Goal: Find specific page/section: Find specific page/section

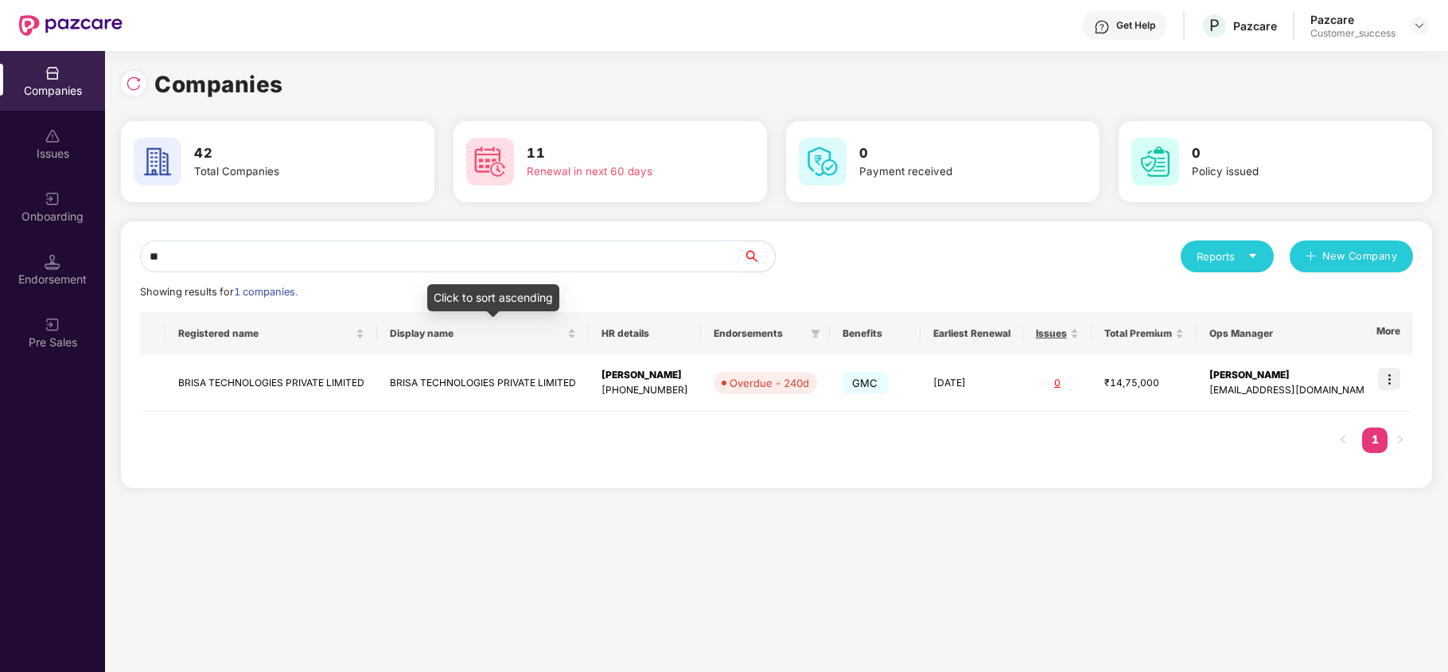
type input "*"
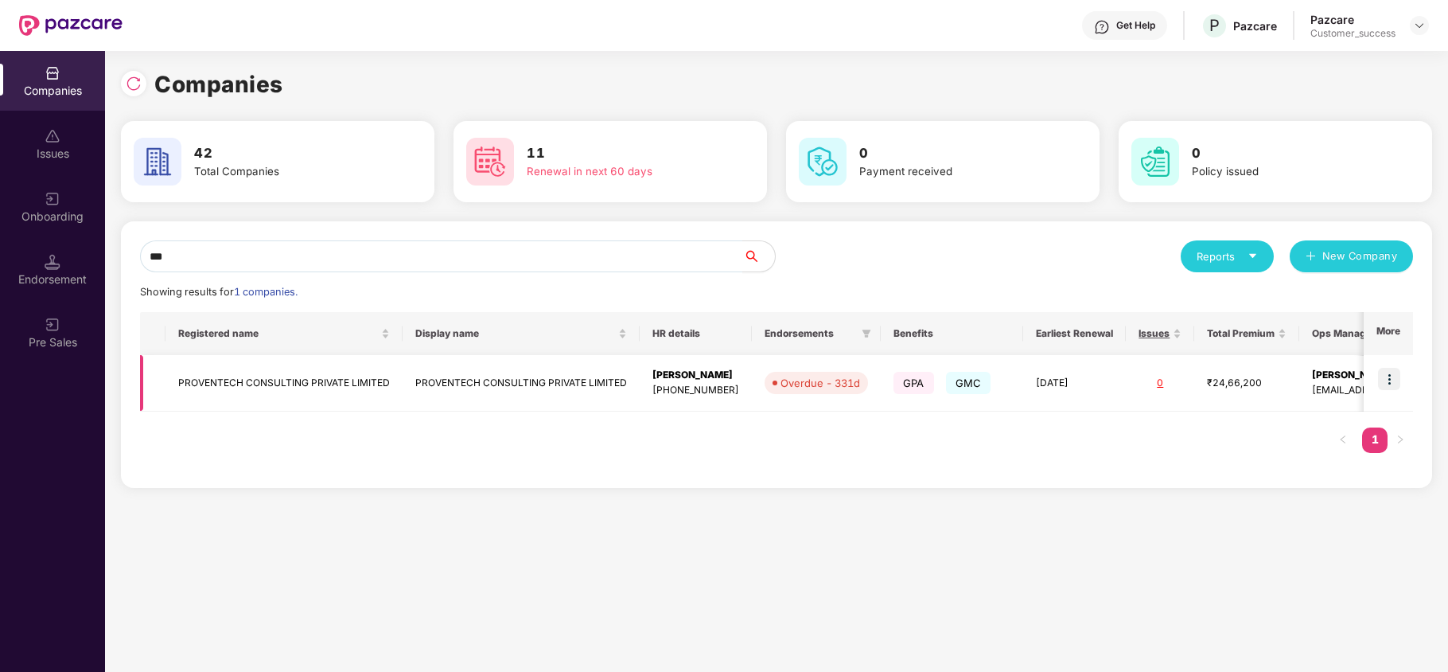
type input "***"
click at [1386, 376] on img at bounding box center [1389, 379] width 22 height 22
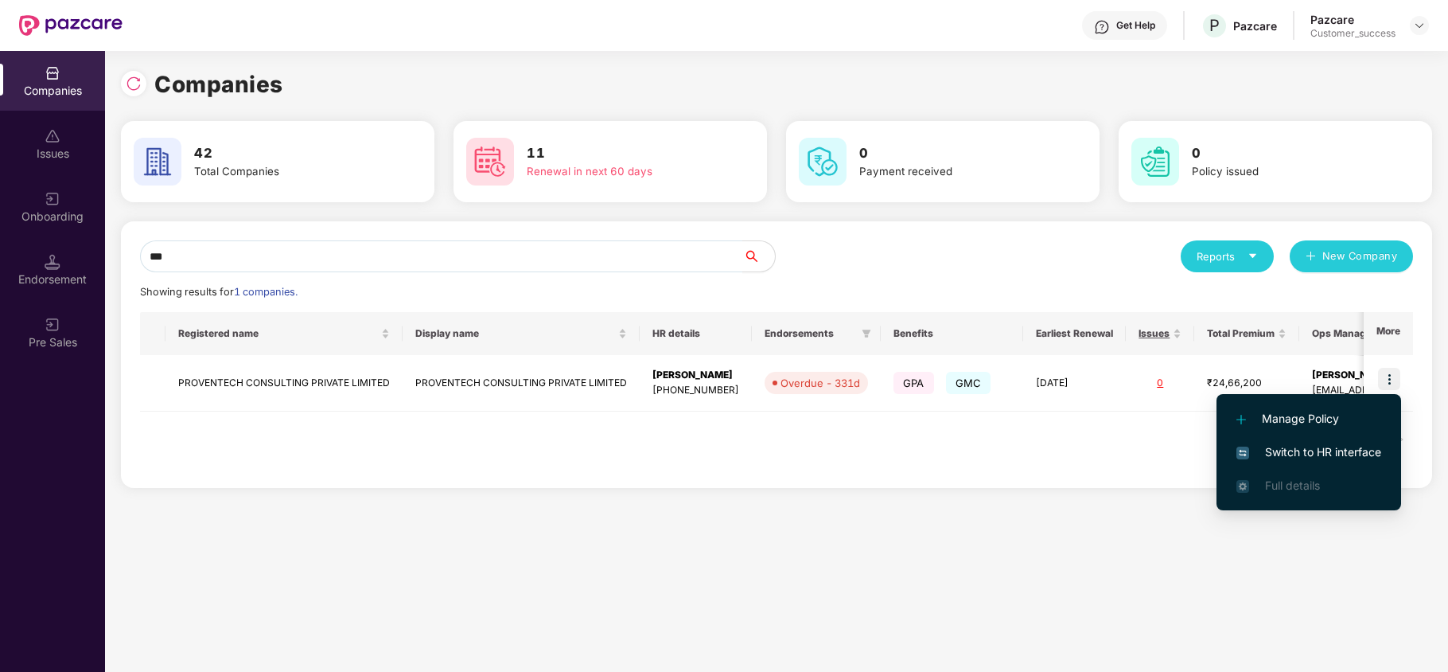
click at [1340, 453] on span "Switch to HR interface" at bounding box center [1309, 452] width 145 height 18
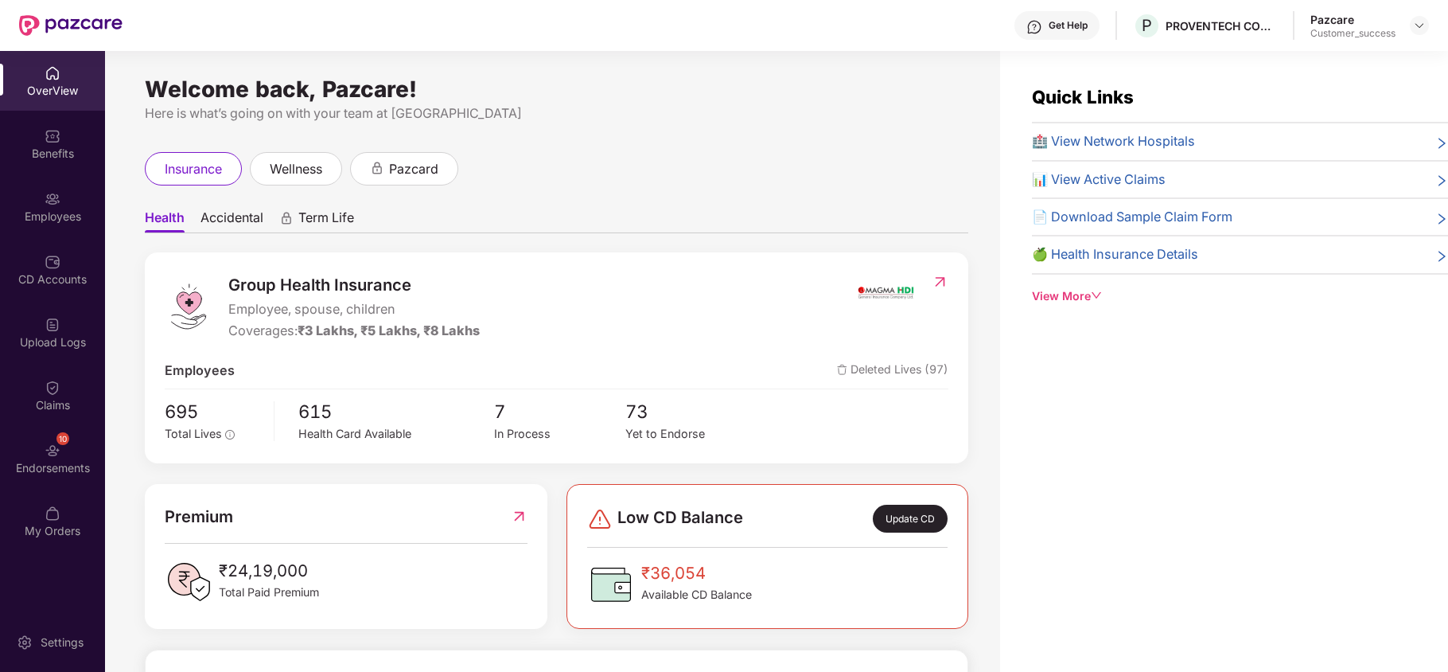
click at [42, 205] on div "Employees" at bounding box center [52, 207] width 105 height 60
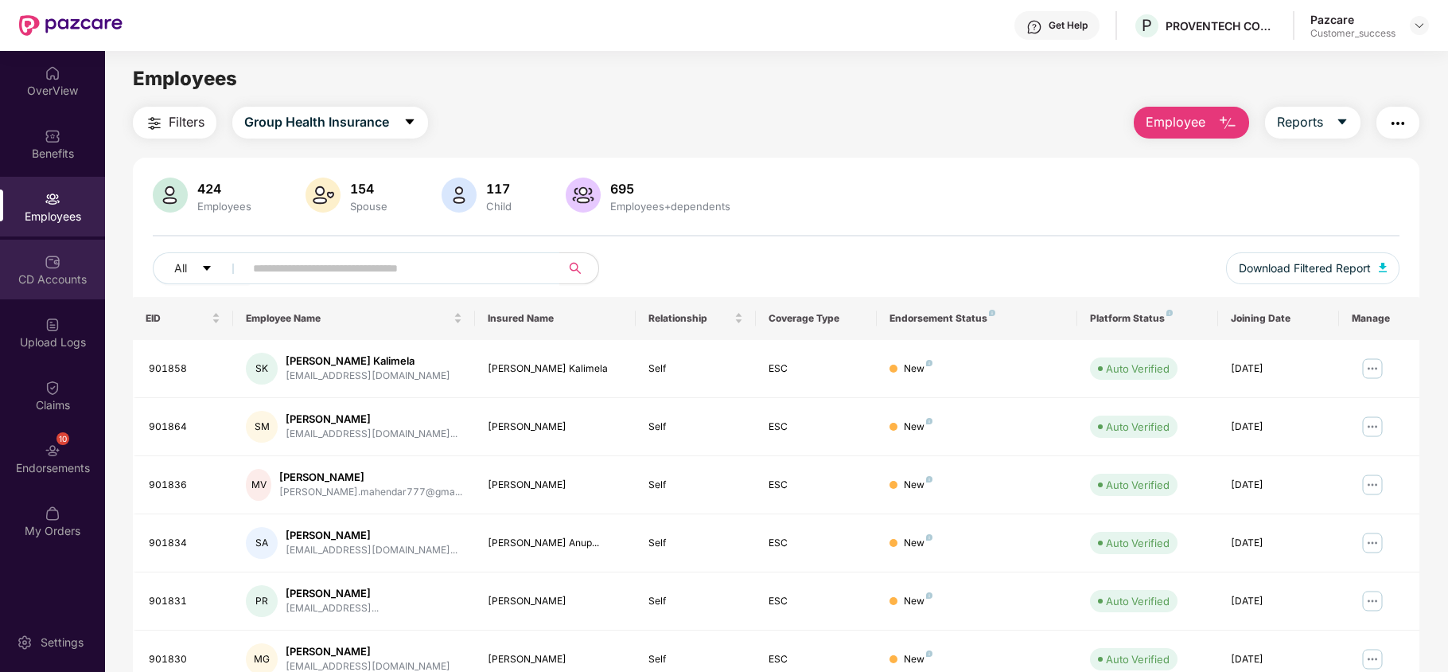
click at [52, 256] on img at bounding box center [53, 262] width 16 height 16
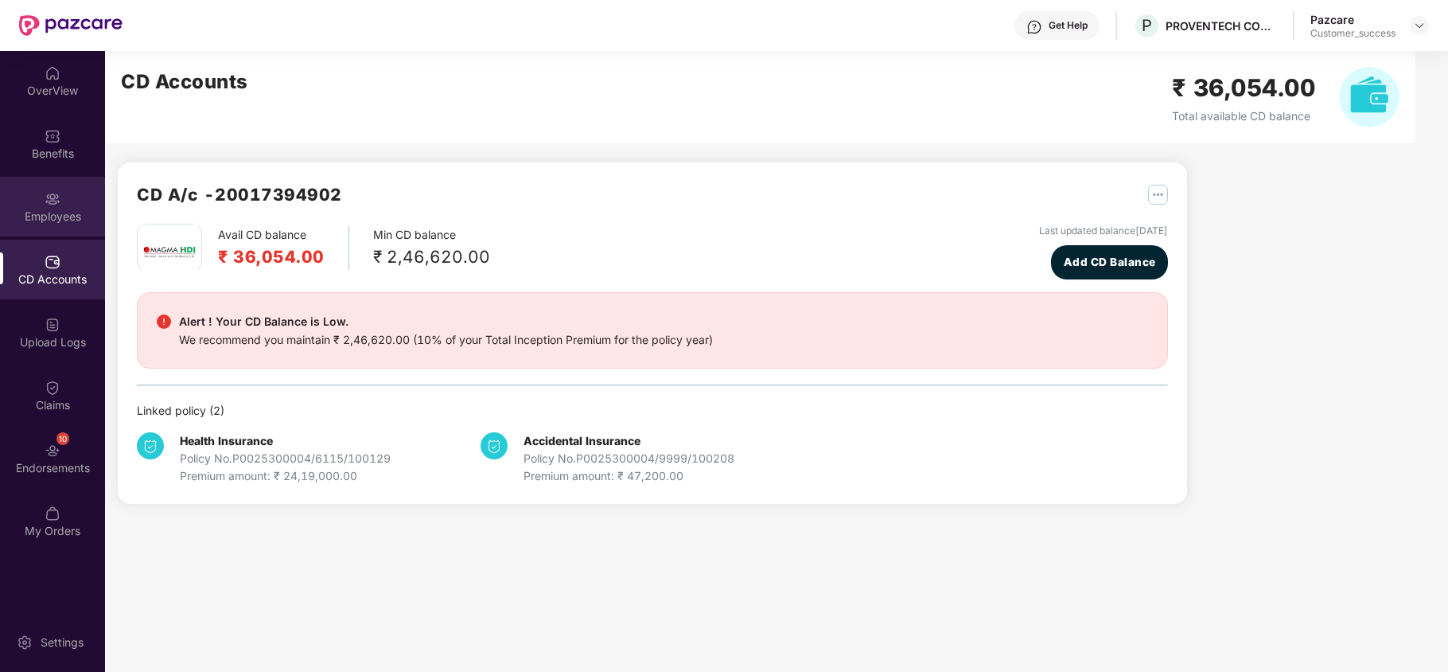
click at [59, 211] on div "Employees" at bounding box center [52, 217] width 105 height 16
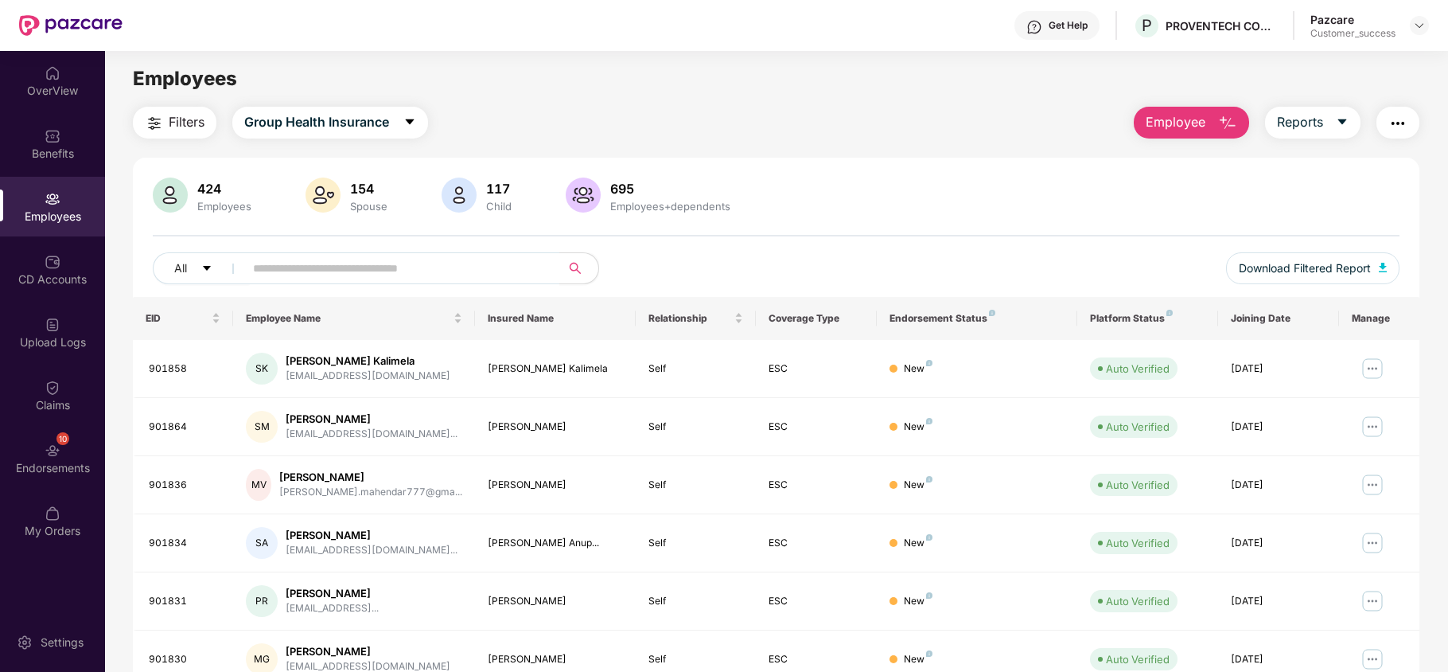
click at [1210, 122] on button "Employee" at bounding box center [1191, 123] width 115 height 32
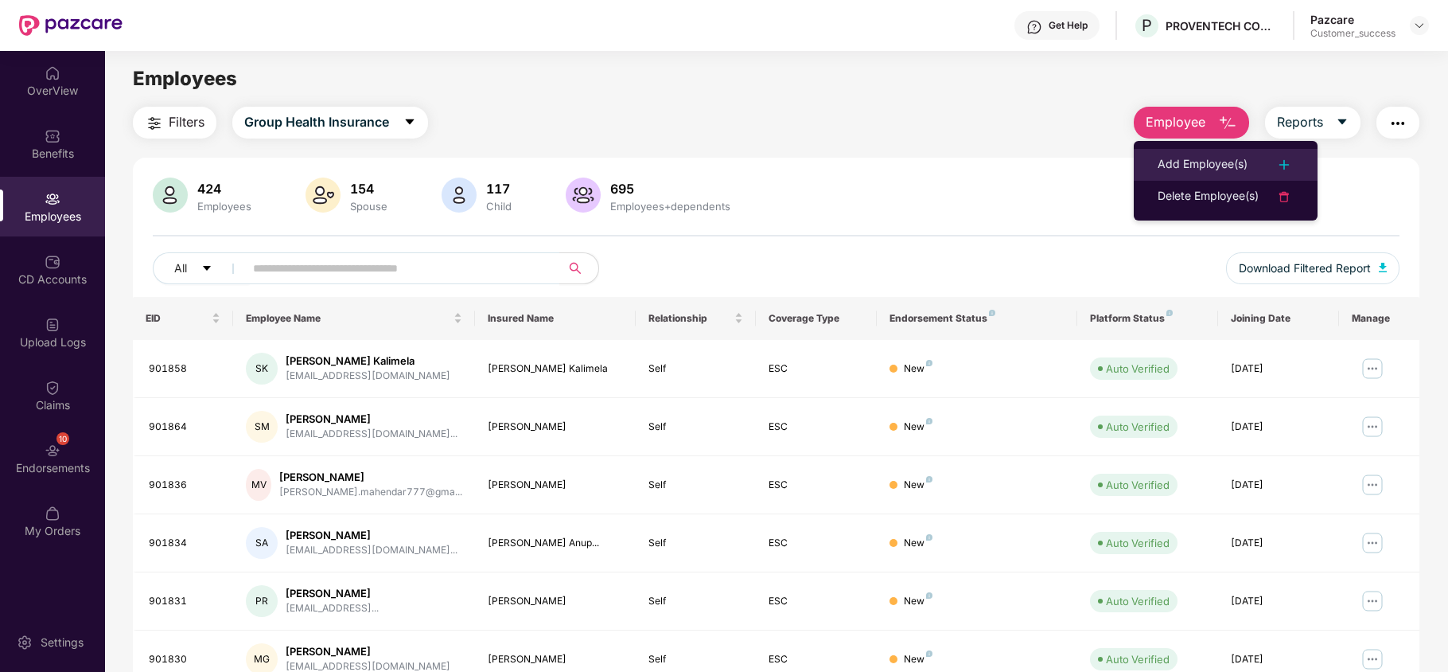
click at [1194, 158] on div "Add Employee(s)" at bounding box center [1203, 164] width 90 height 19
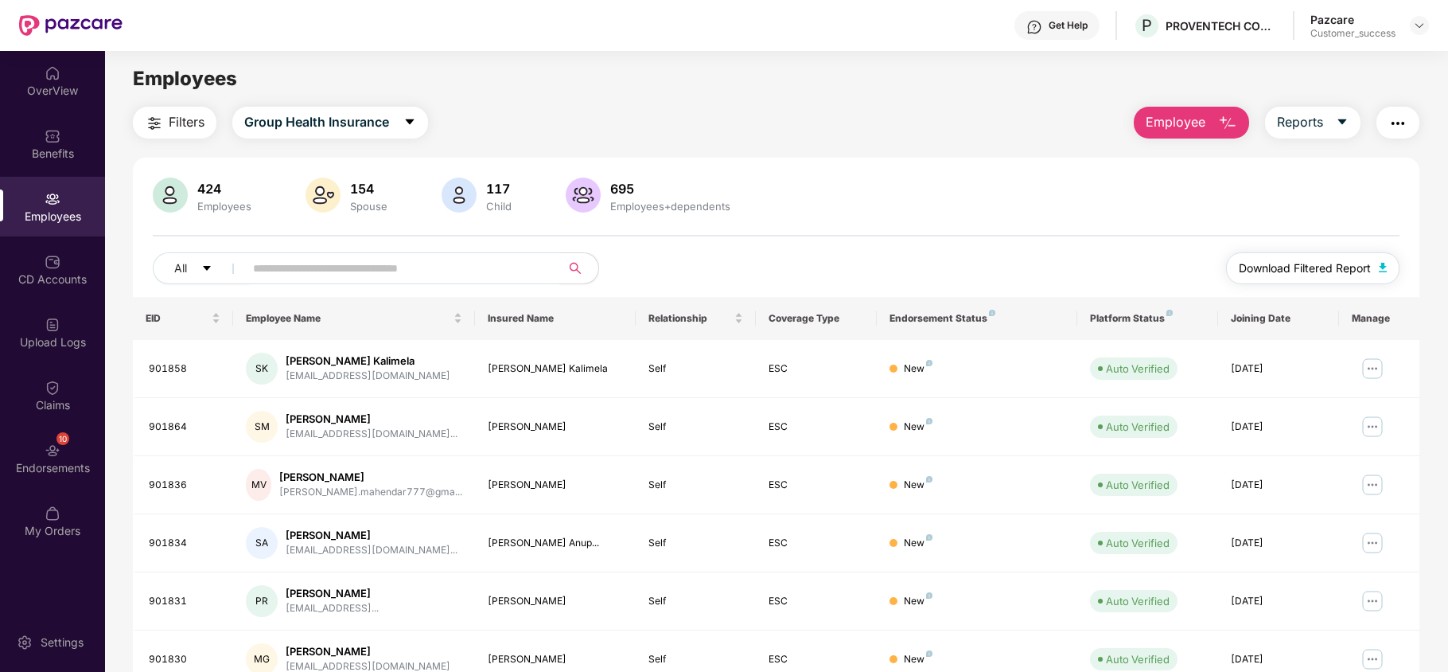
click at [1254, 271] on span "Download Filtered Report" at bounding box center [1305, 268] width 132 height 18
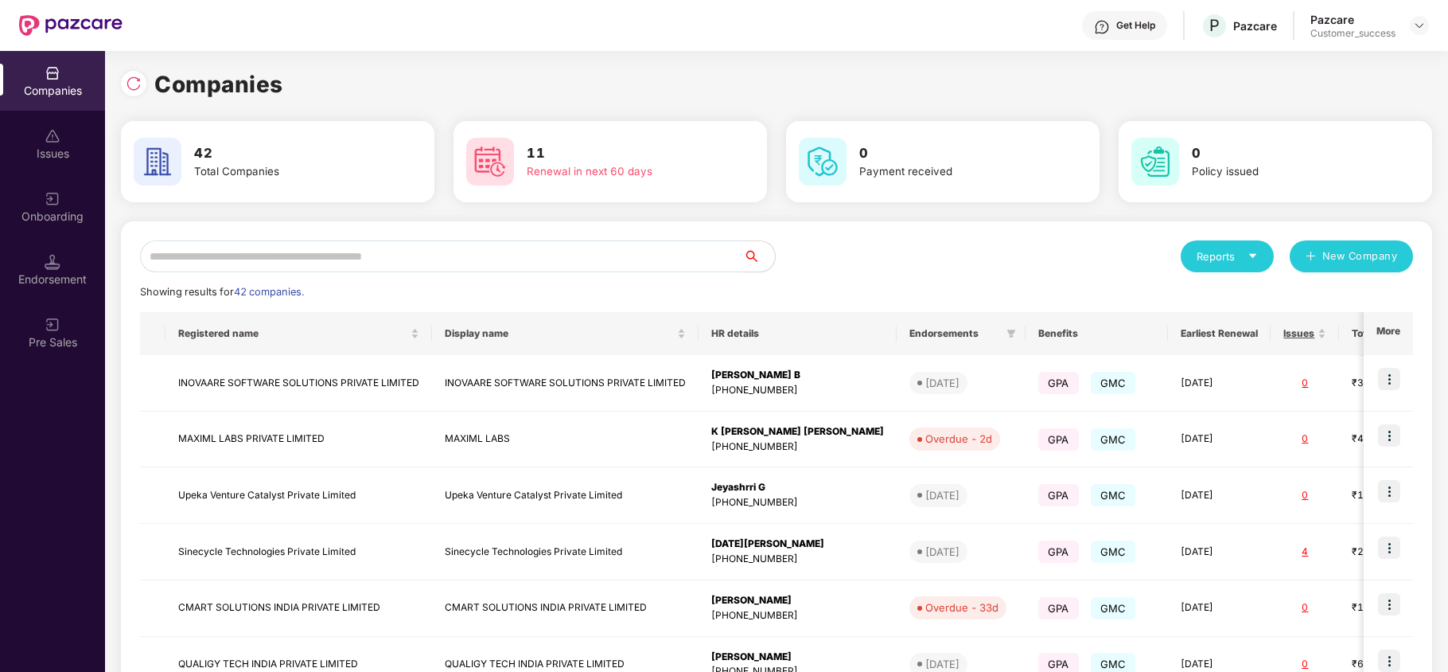
click at [344, 258] on input "text" at bounding box center [441, 256] width 603 height 32
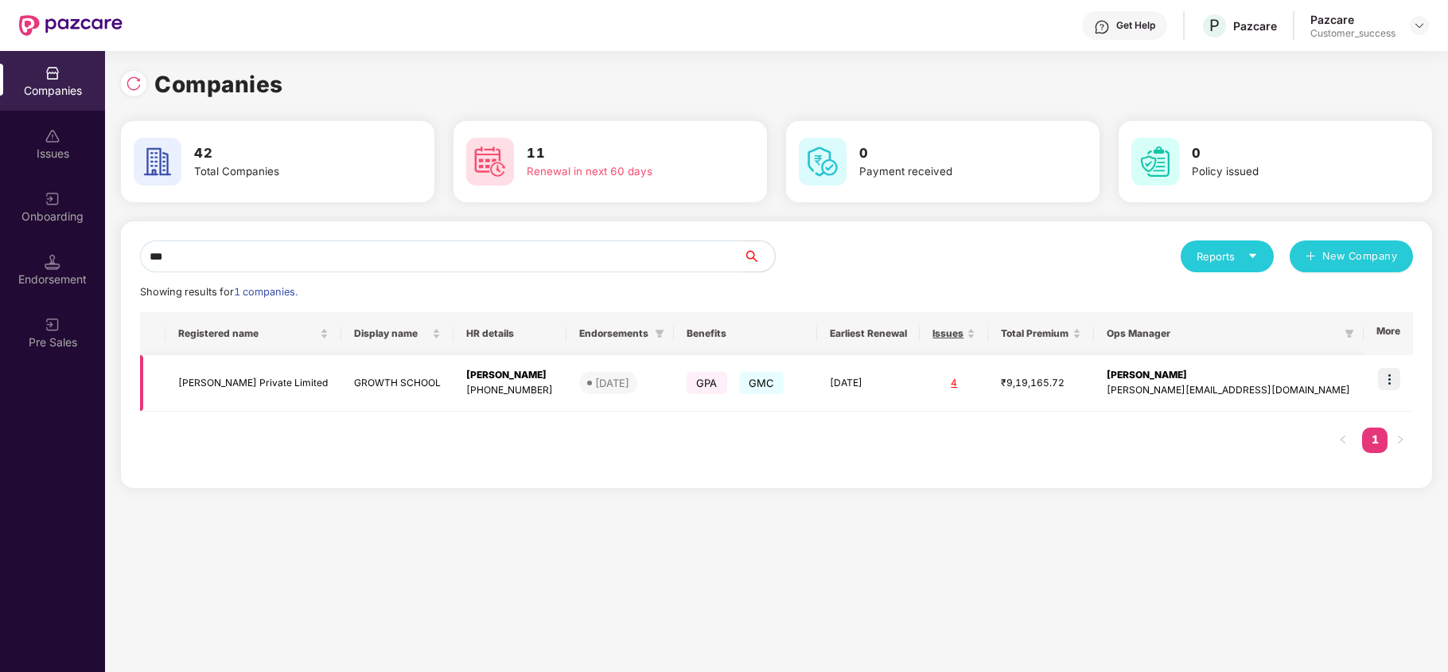
type input "***"
click at [1391, 380] on img at bounding box center [1389, 379] width 22 height 22
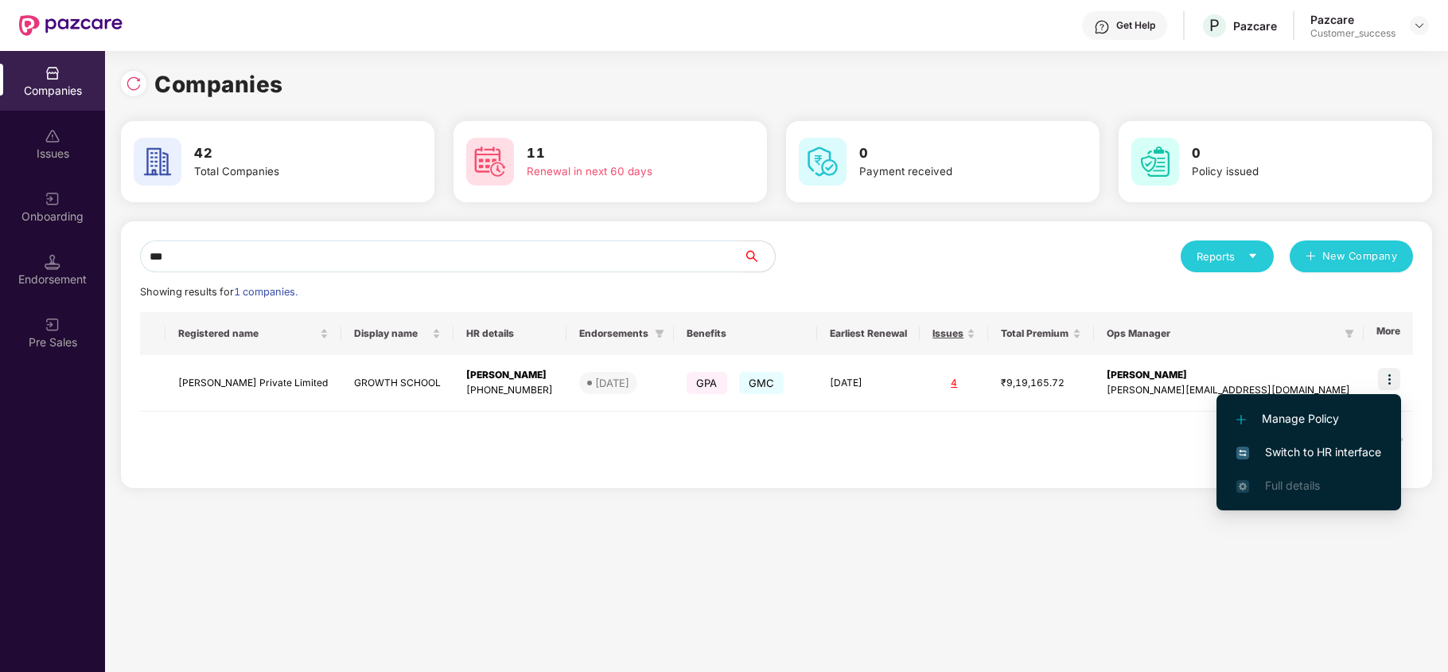
click at [1351, 447] on span "Switch to HR interface" at bounding box center [1309, 452] width 145 height 18
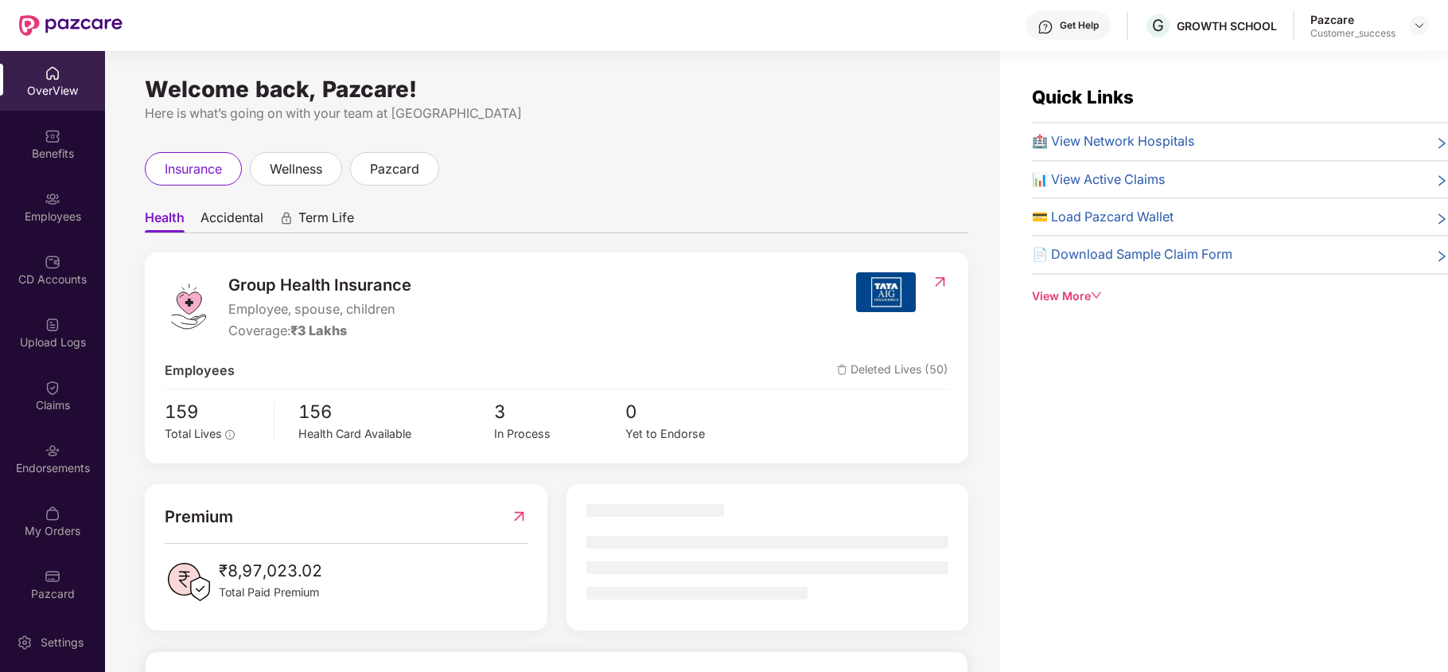
click at [55, 198] on img at bounding box center [53, 199] width 16 height 16
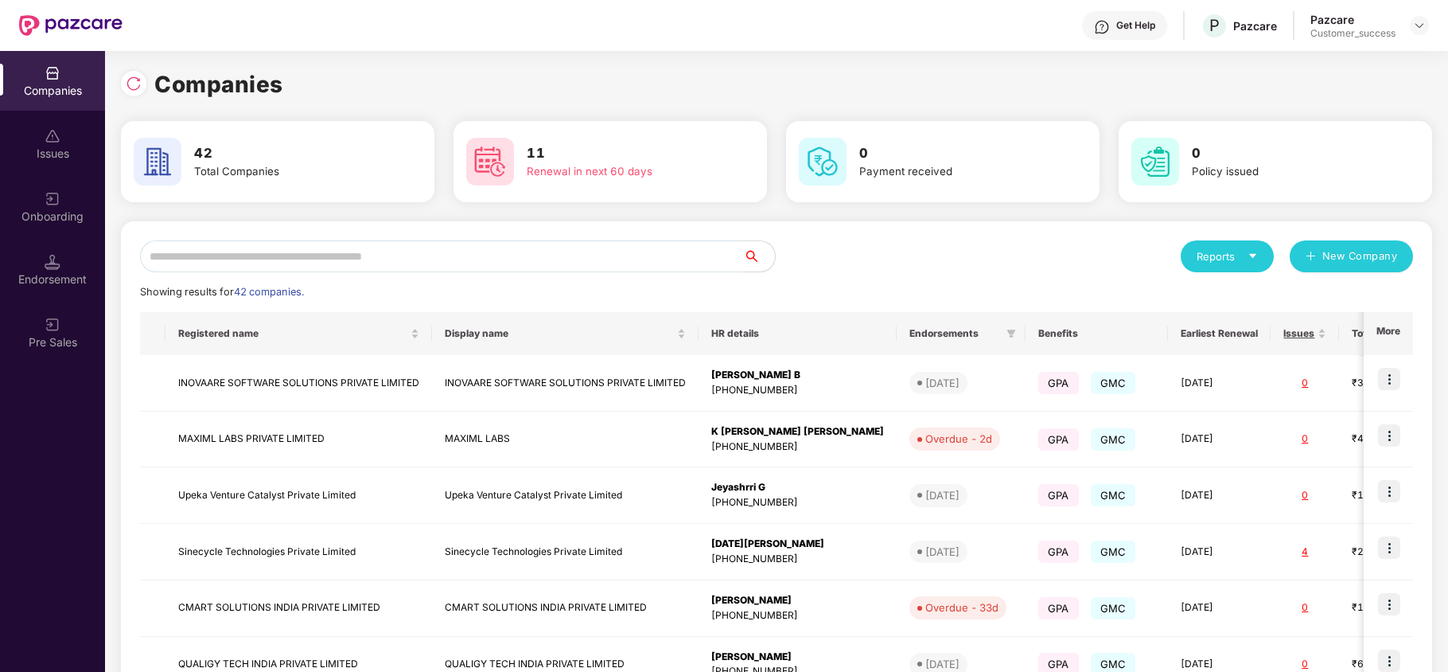
click at [441, 255] on input "text" at bounding box center [441, 256] width 603 height 32
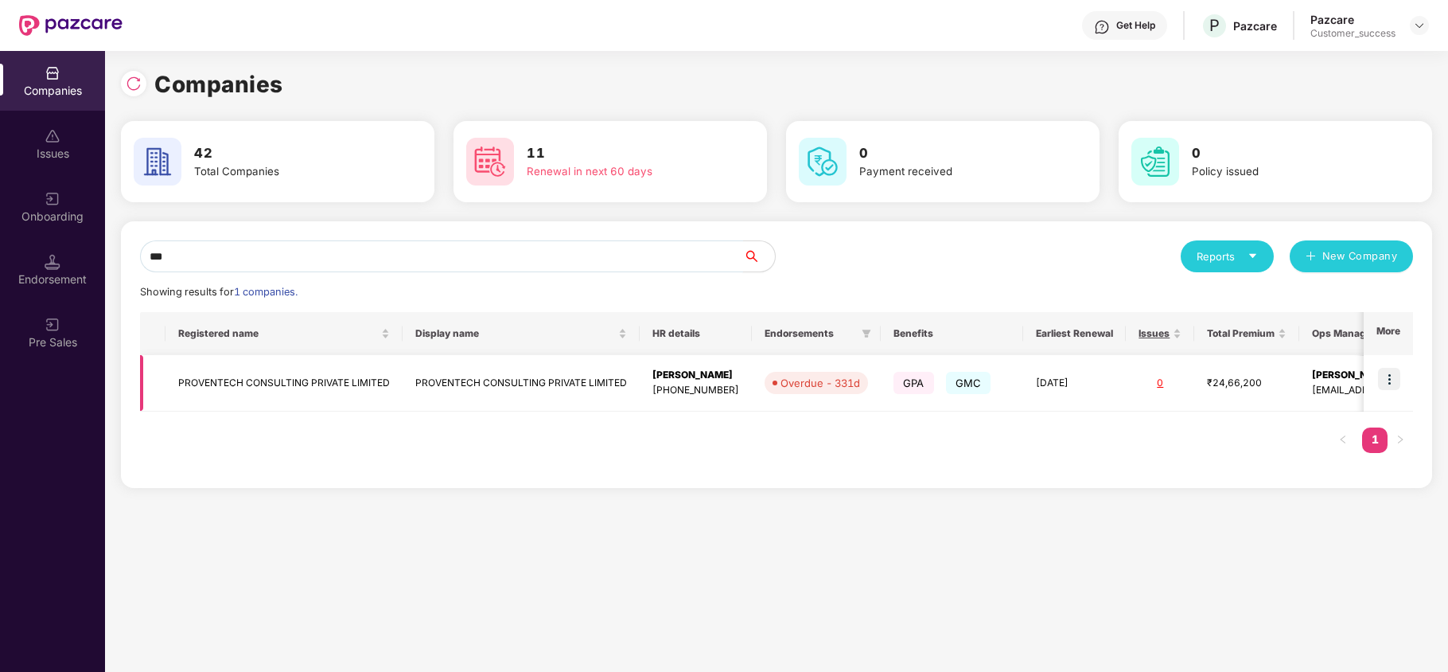
type input "***"
click at [1395, 380] on img at bounding box center [1389, 379] width 22 height 22
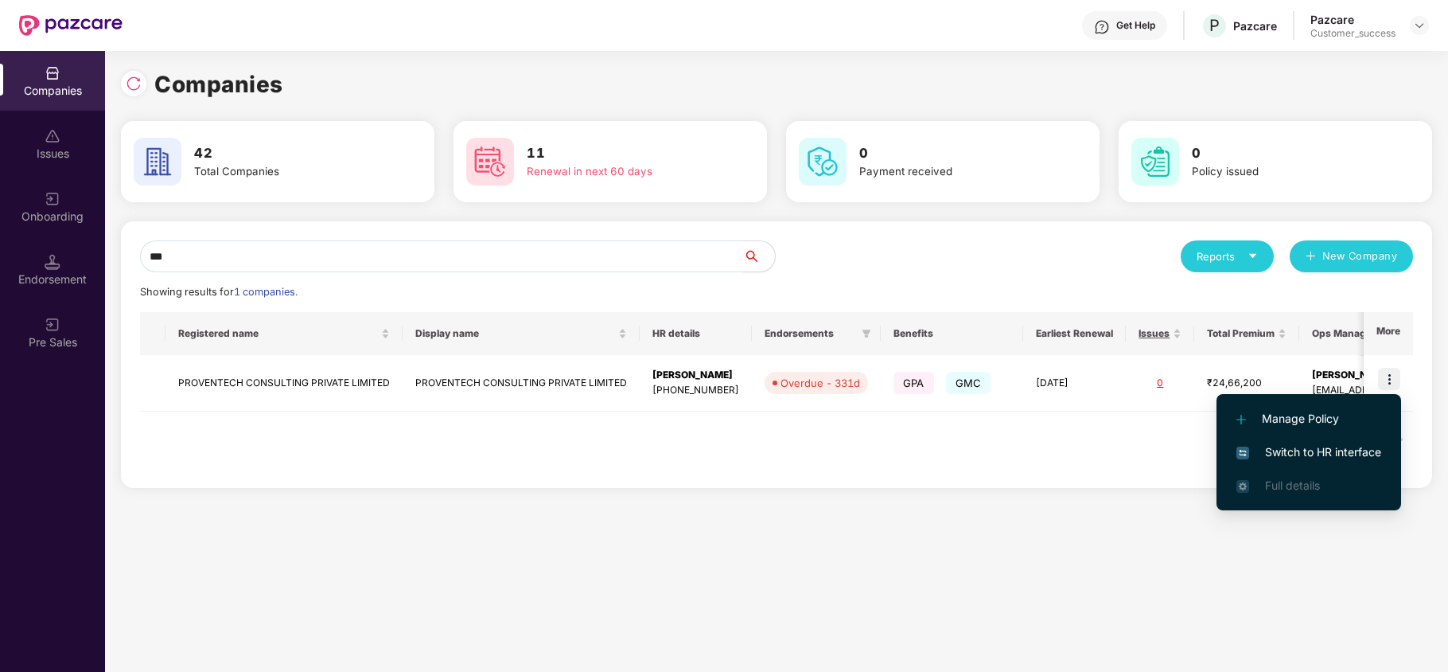
click at [1329, 452] on span "Switch to HR interface" at bounding box center [1309, 452] width 145 height 18
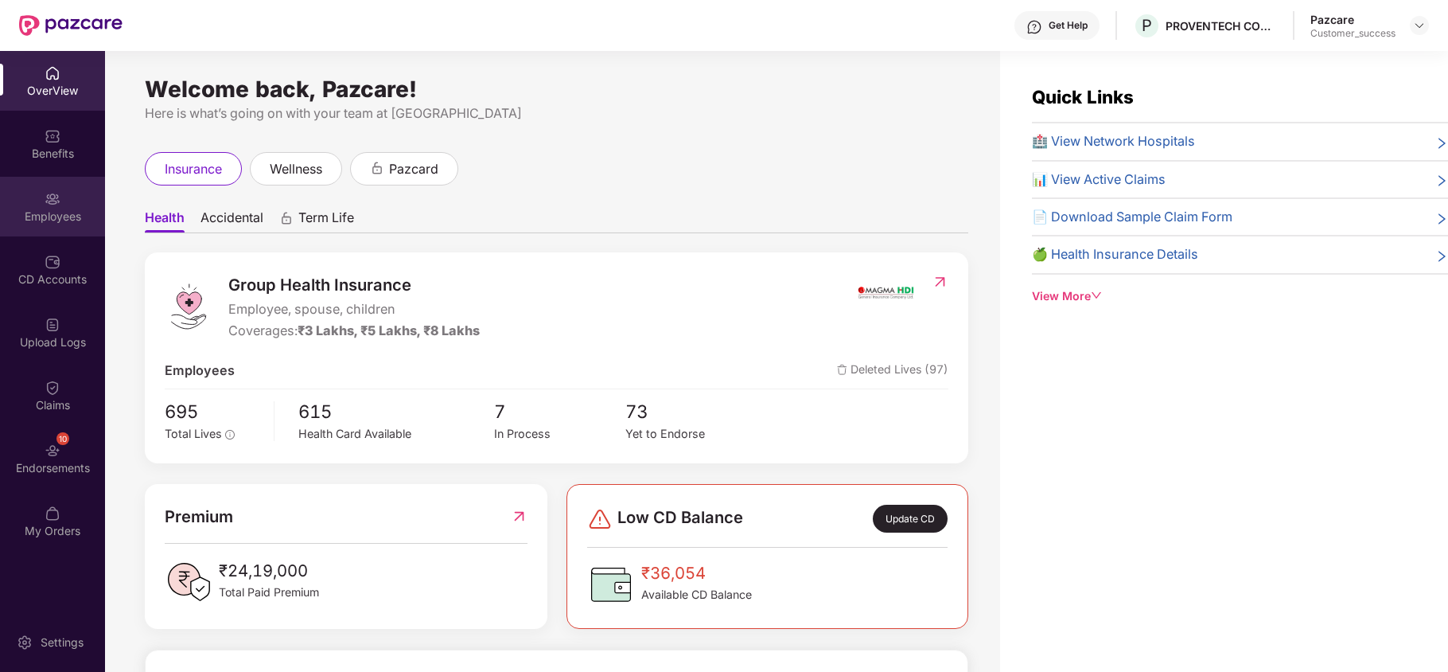
click at [54, 191] on img at bounding box center [53, 199] width 16 height 16
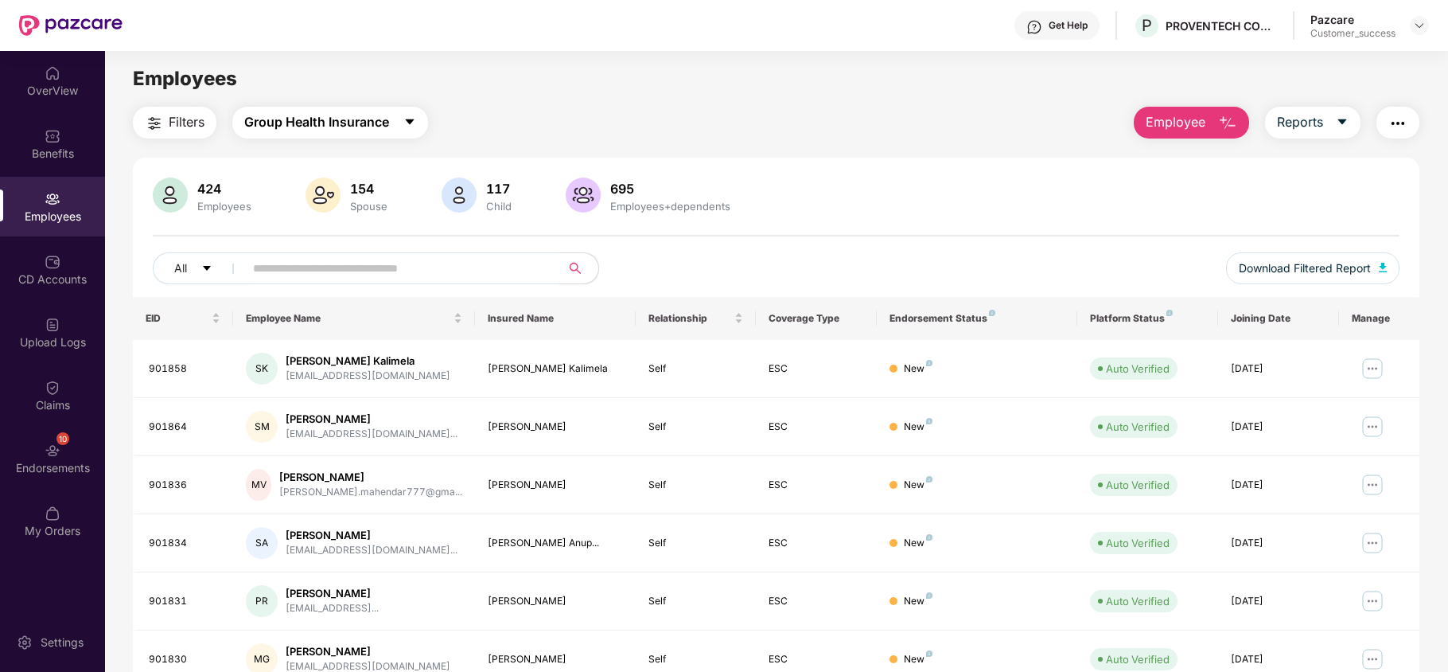
click at [401, 124] on button "Group Health Insurance" at bounding box center [330, 123] width 196 height 32
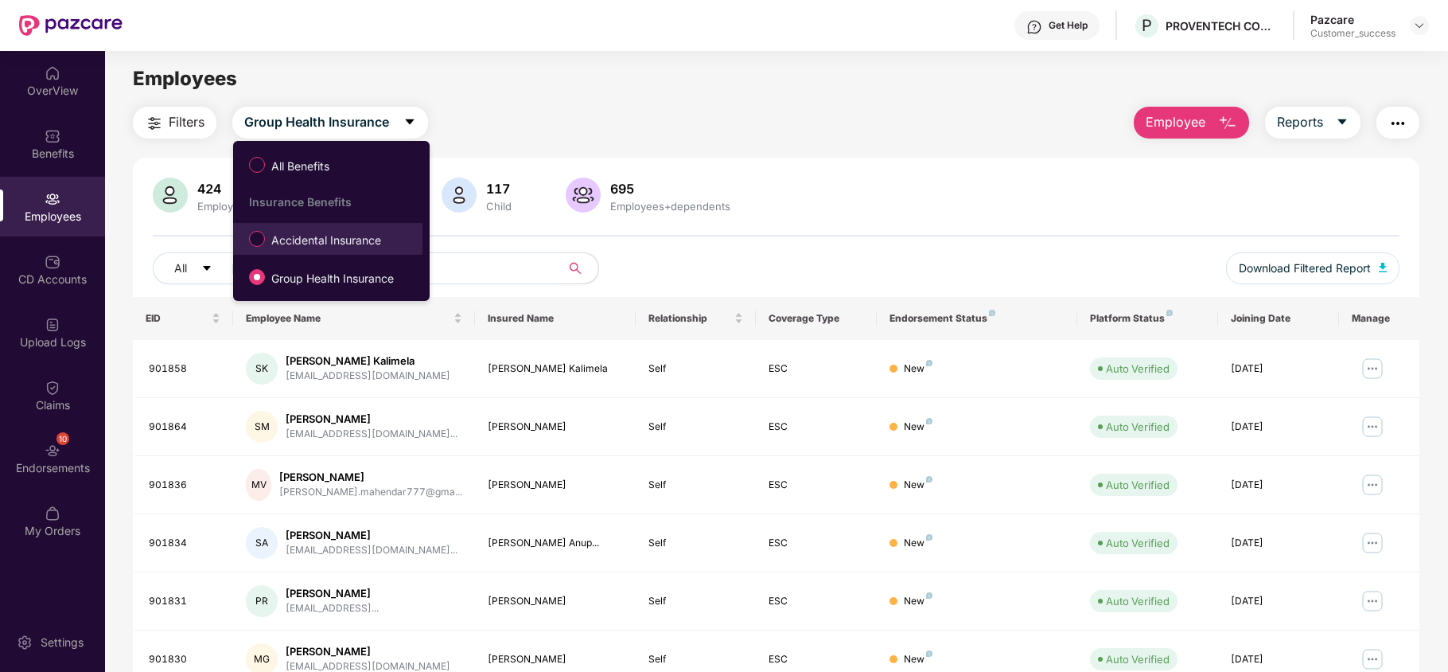
click at [349, 232] on span "Accidental Insurance" at bounding box center [326, 241] width 123 height 18
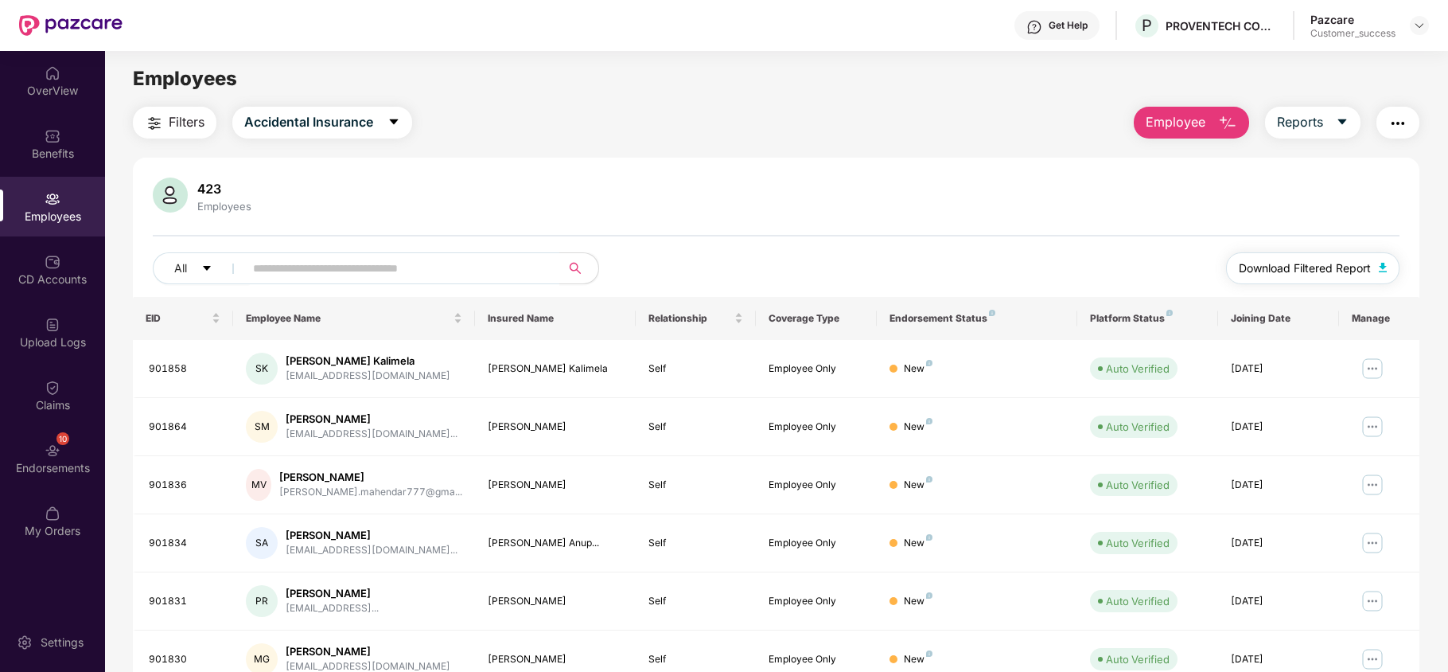
click at [1294, 264] on span "Download Filtered Report" at bounding box center [1305, 268] width 132 height 18
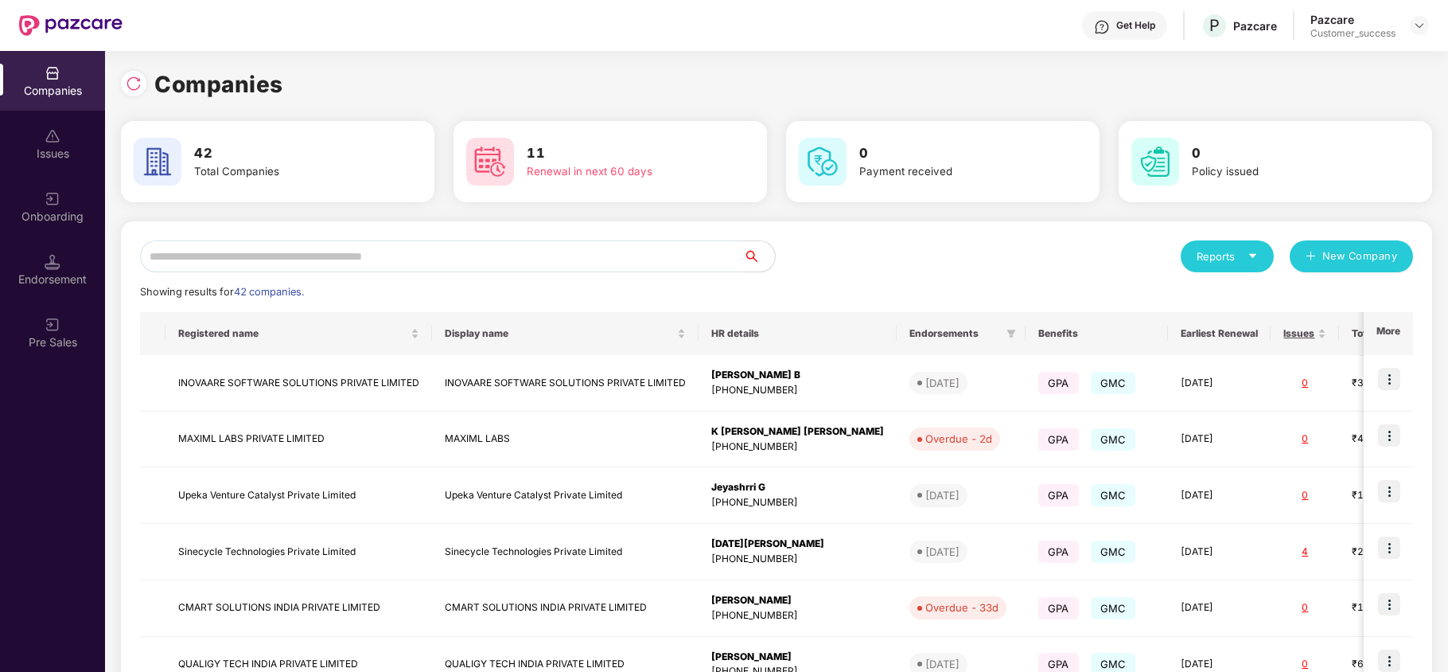
click at [348, 253] on input "text" at bounding box center [441, 256] width 603 height 32
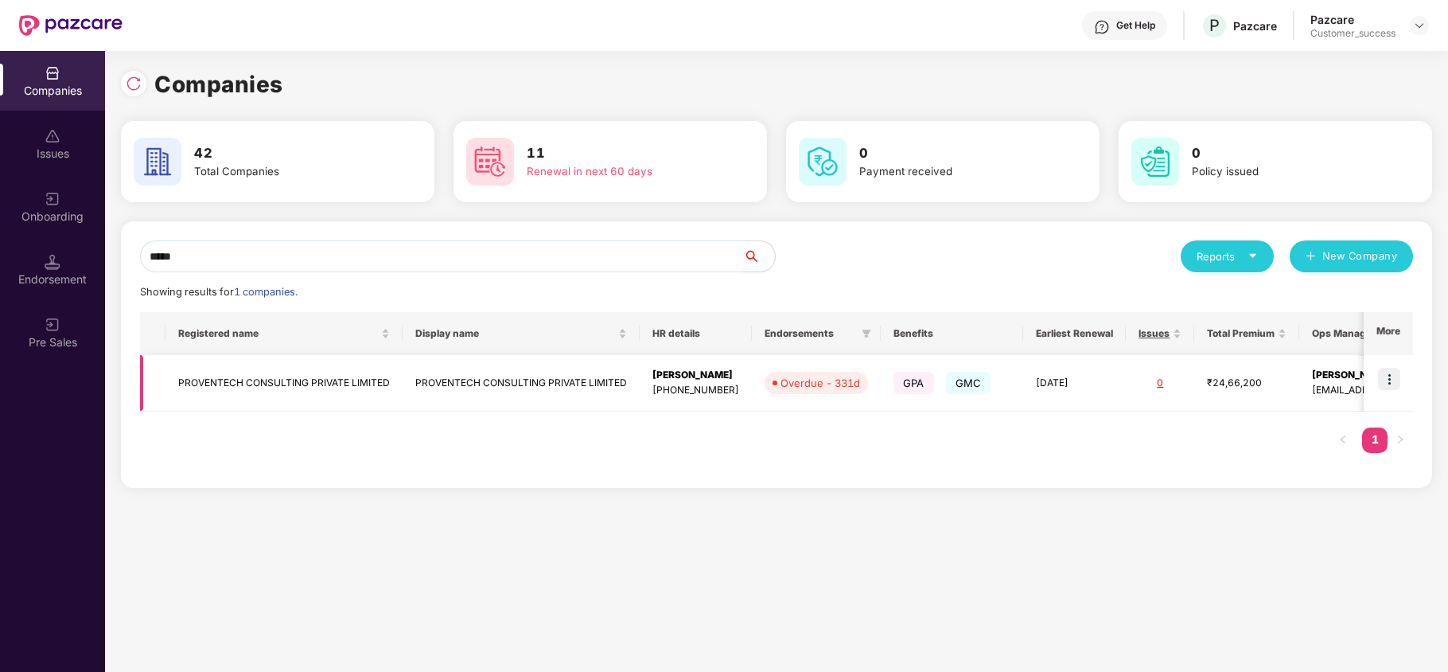
type input "*****"
click at [309, 376] on td "PROVENTECH CONSULTING PRIVATE LIMITED" at bounding box center [284, 383] width 237 height 57
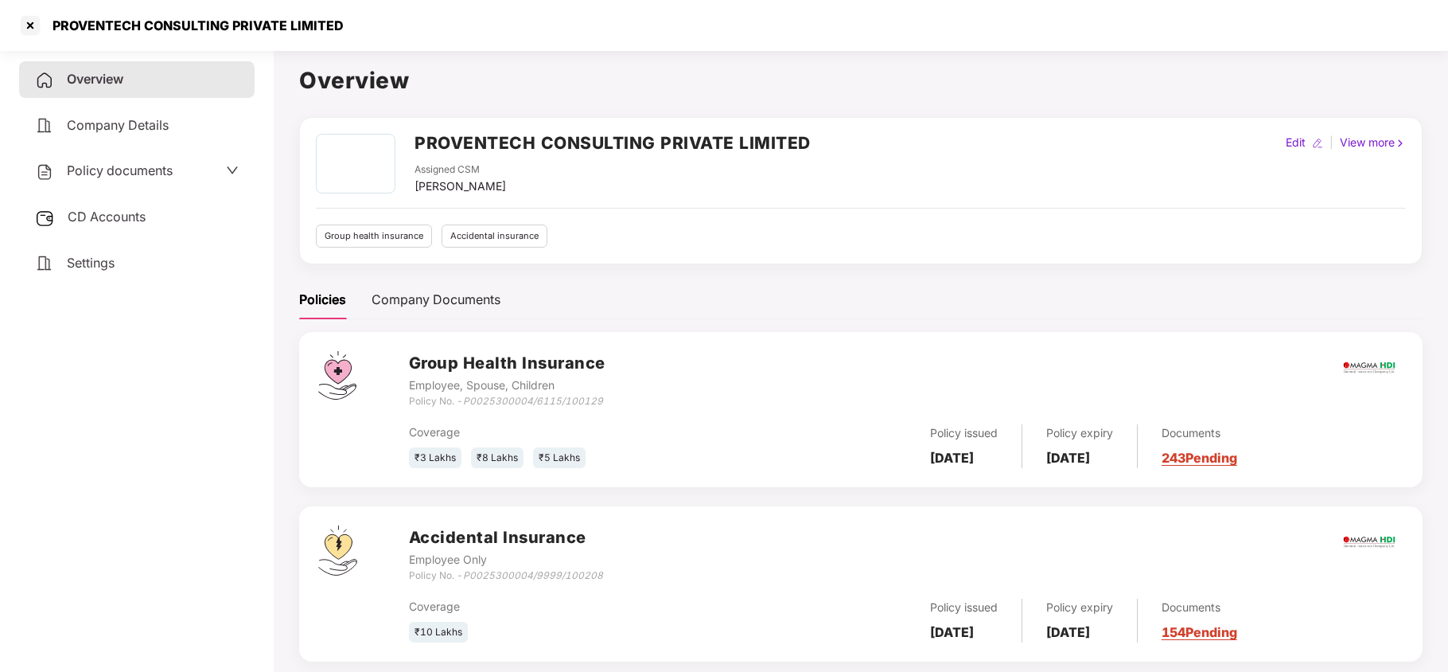
click at [119, 164] on span "Policy documents" at bounding box center [120, 170] width 106 height 16
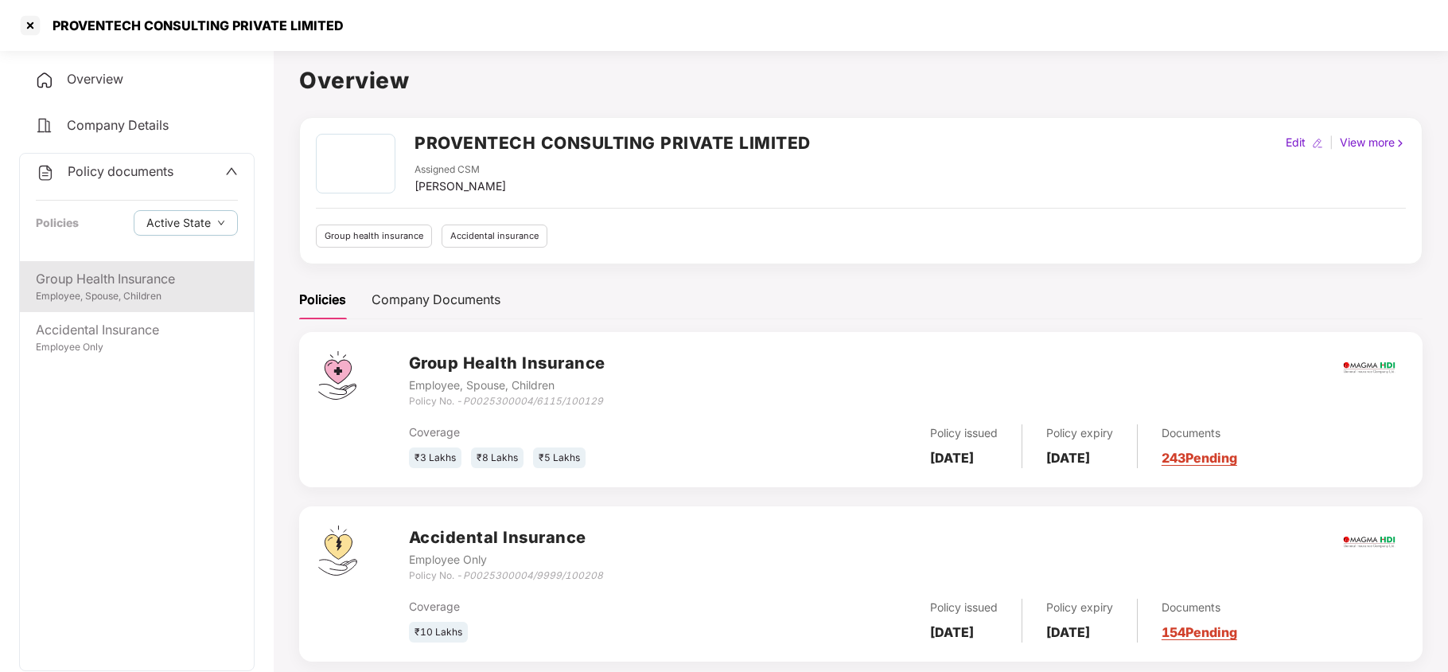
click at [156, 289] on div "Employee, Spouse, Children" at bounding box center [137, 296] width 202 height 15
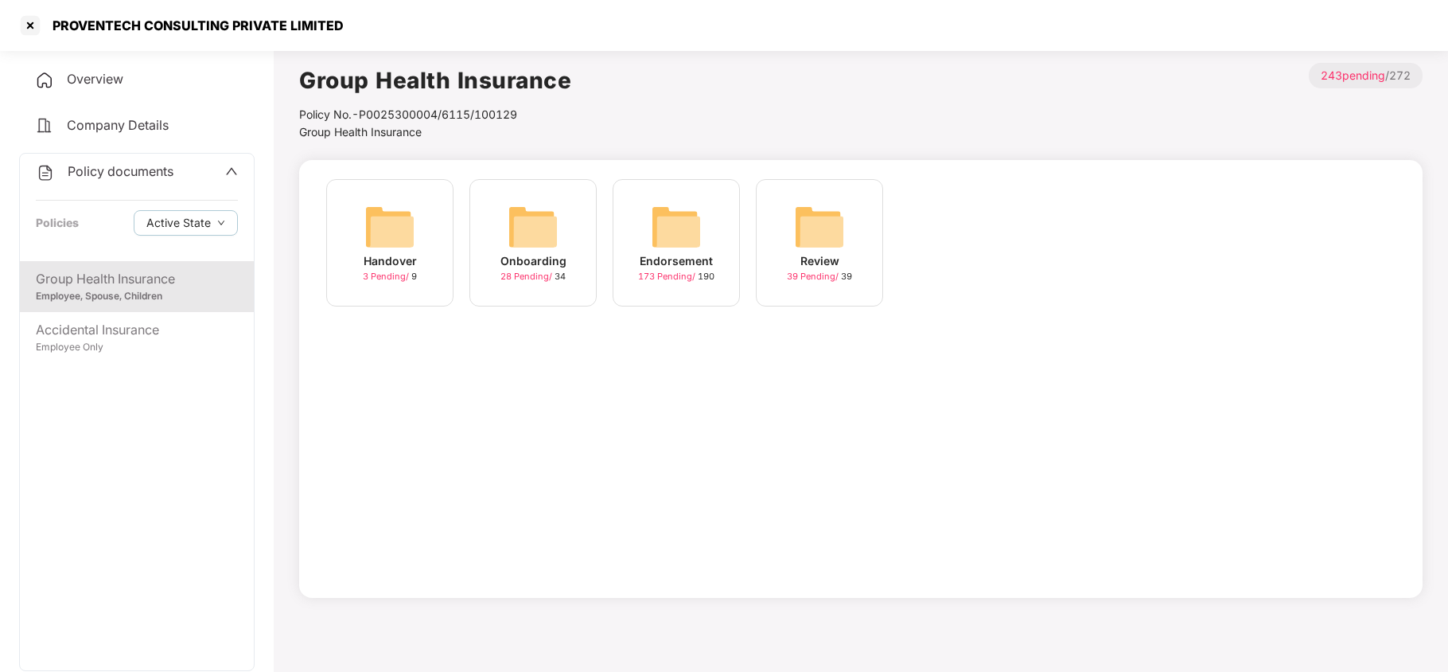
click at [536, 252] on div "Onboarding" at bounding box center [534, 261] width 66 height 18
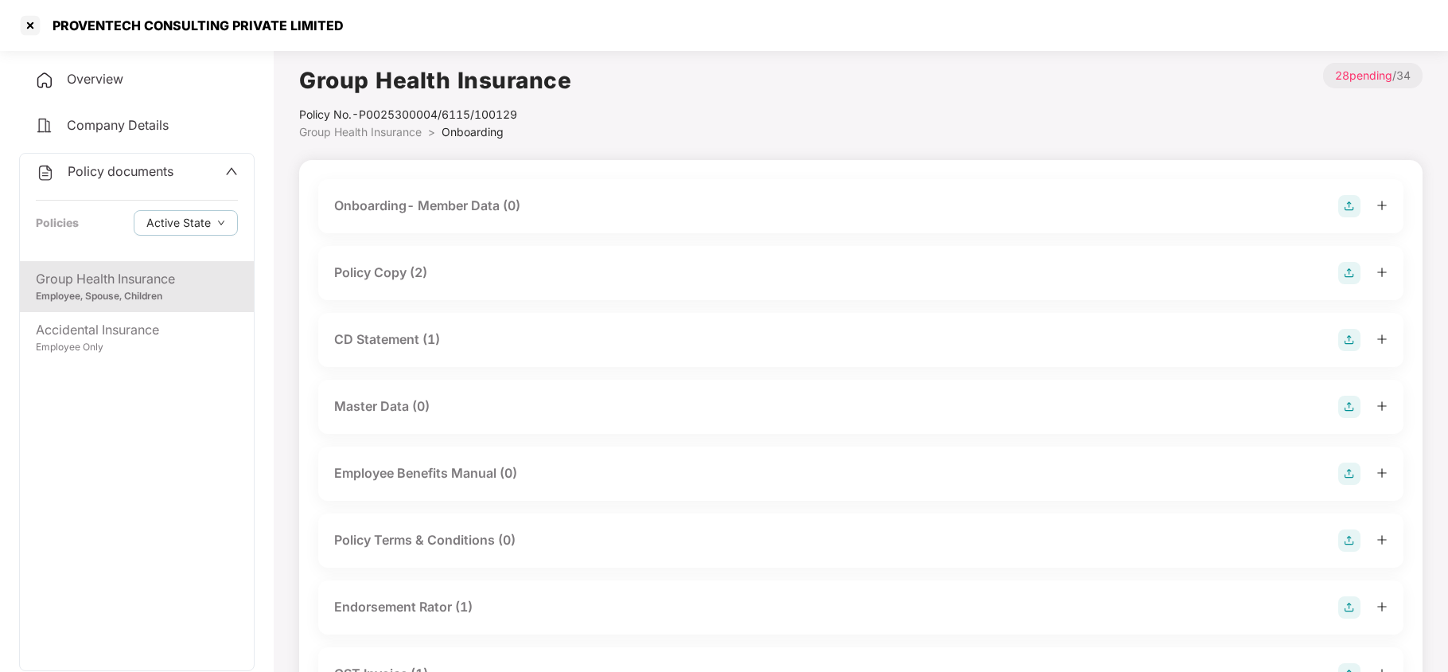
click at [411, 271] on div "Policy Copy (2)" at bounding box center [380, 273] width 93 height 20
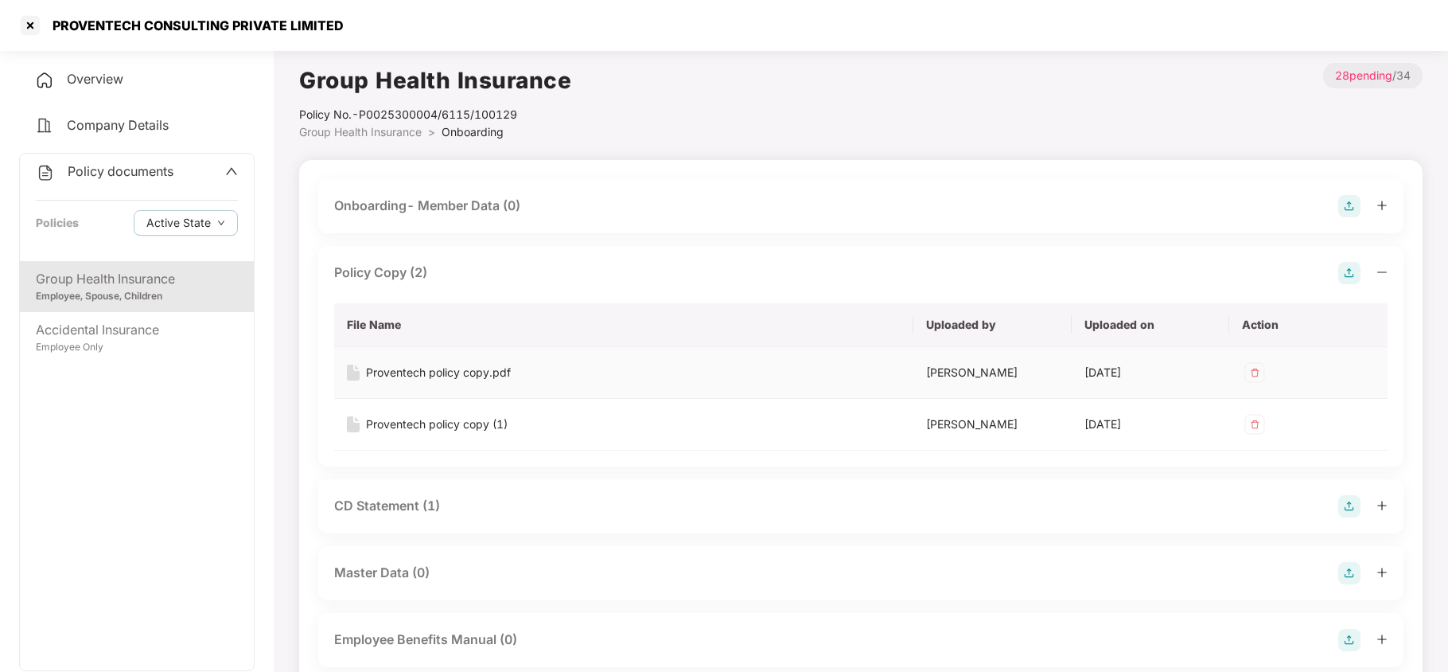
click at [489, 370] on div "Proventech policy copy.pdf" at bounding box center [438, 373] width 145 height 18
click at [167, 335] on div "Accidental Insurance" at bounding box center [137, 330] width 202 height 20
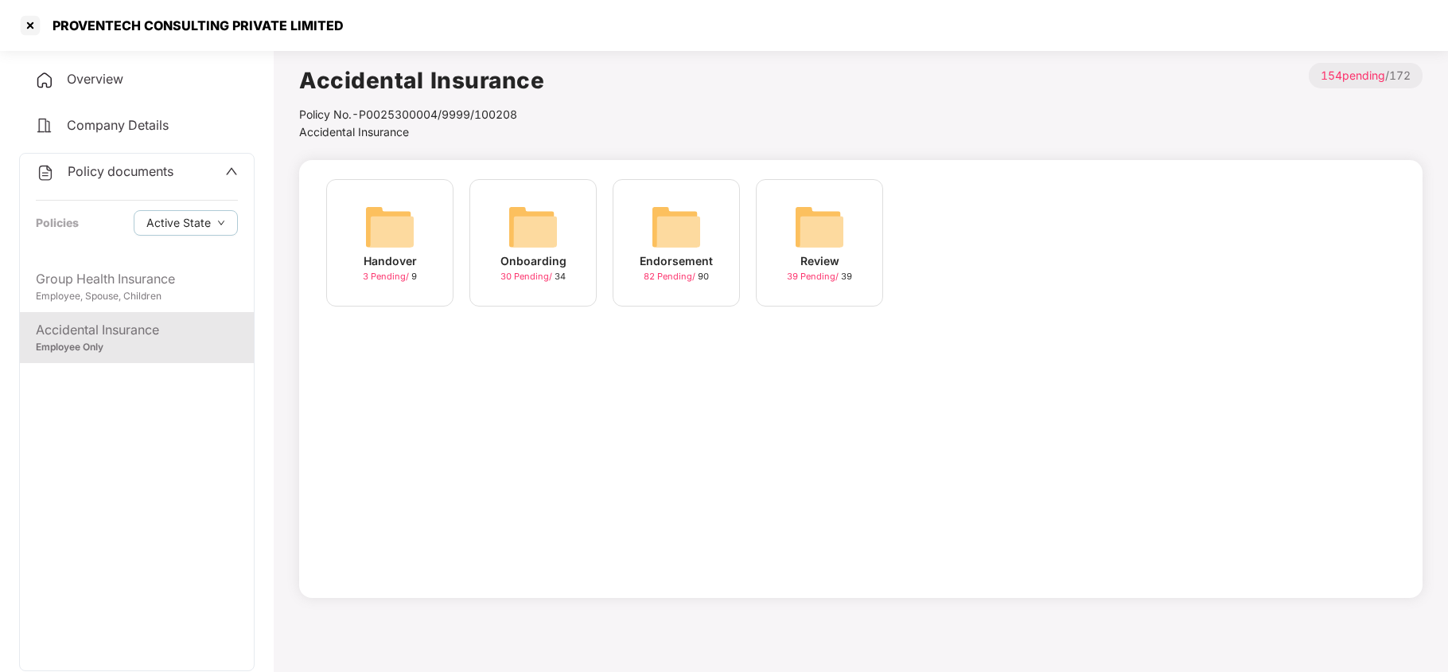
click at [561, 252] on div "Onboarding" at bounding box center [534, 261] width 66 height 18
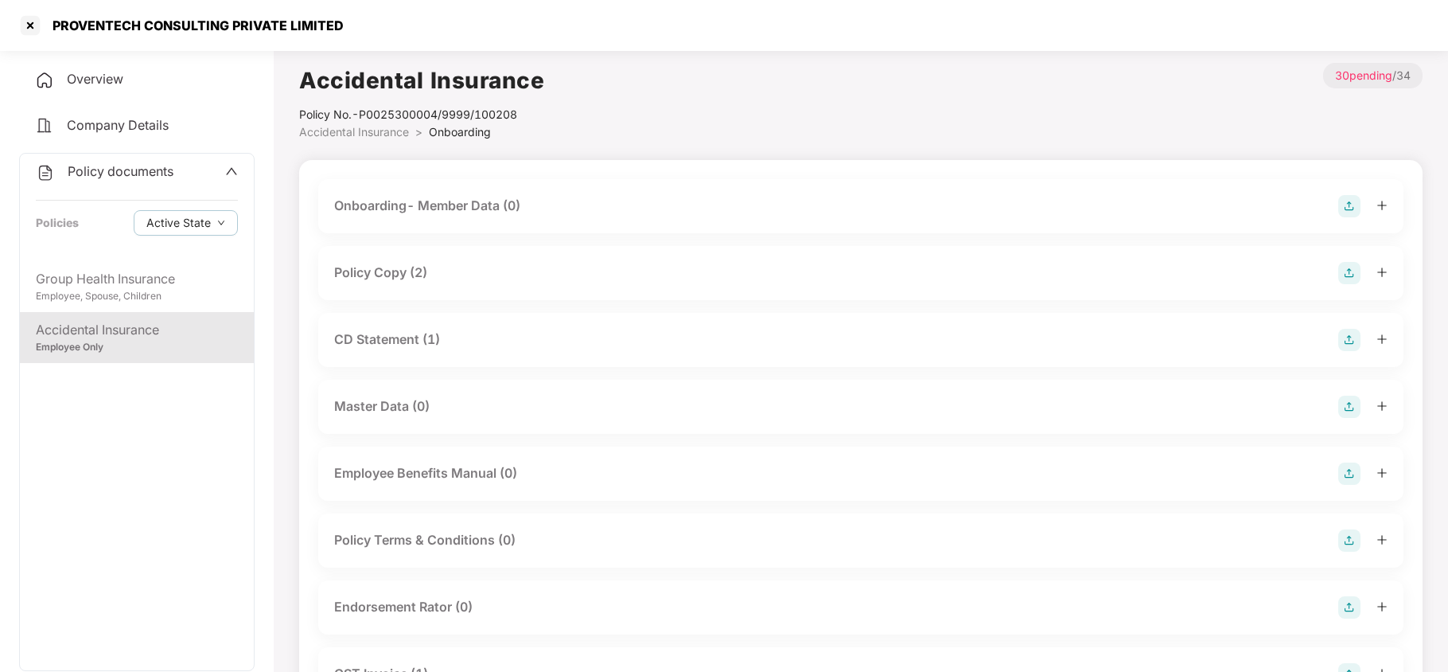
click at [396, 274] on div "Policy Copy (2)" at bounding box center [380, 273] width 93 height 20
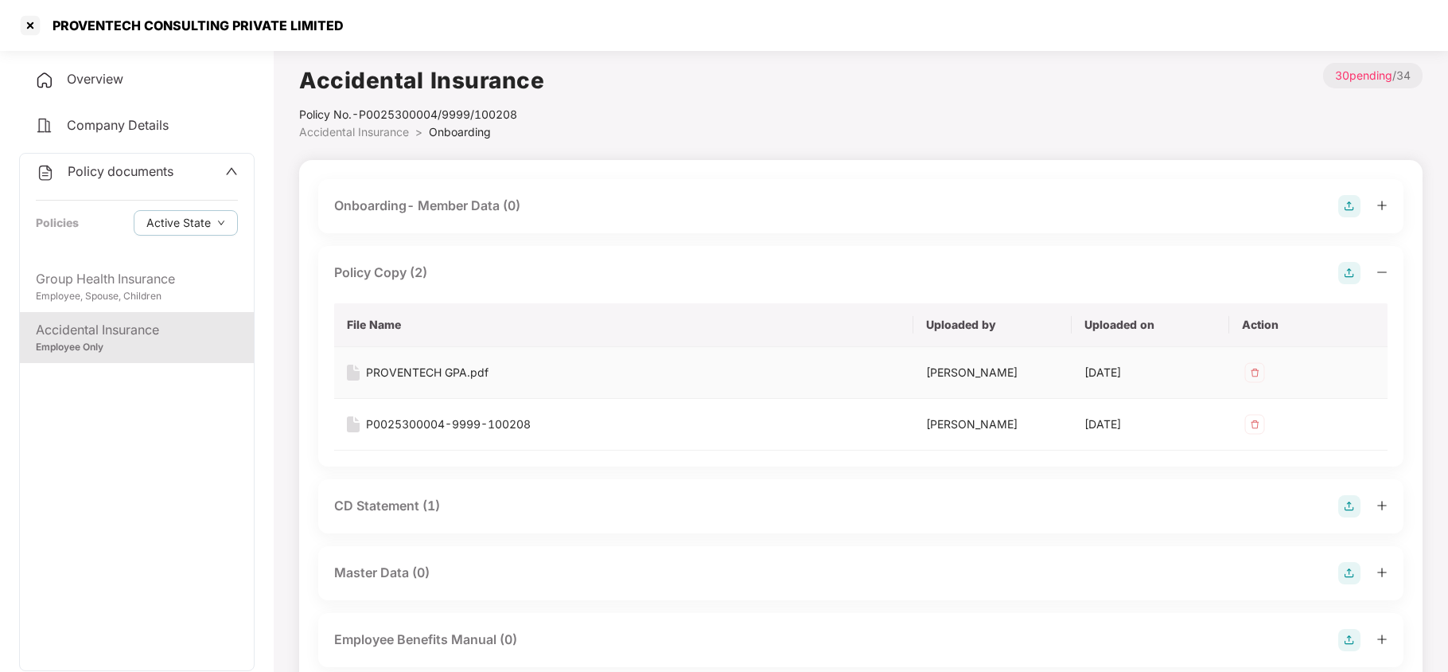
click at [405, 376] on div "PROVENTECH GPA.pdf" at bounding box center [427, 373] width 123 height 18
click at [33, 29] on div at bounding box center [30, 25] width 25 height 25
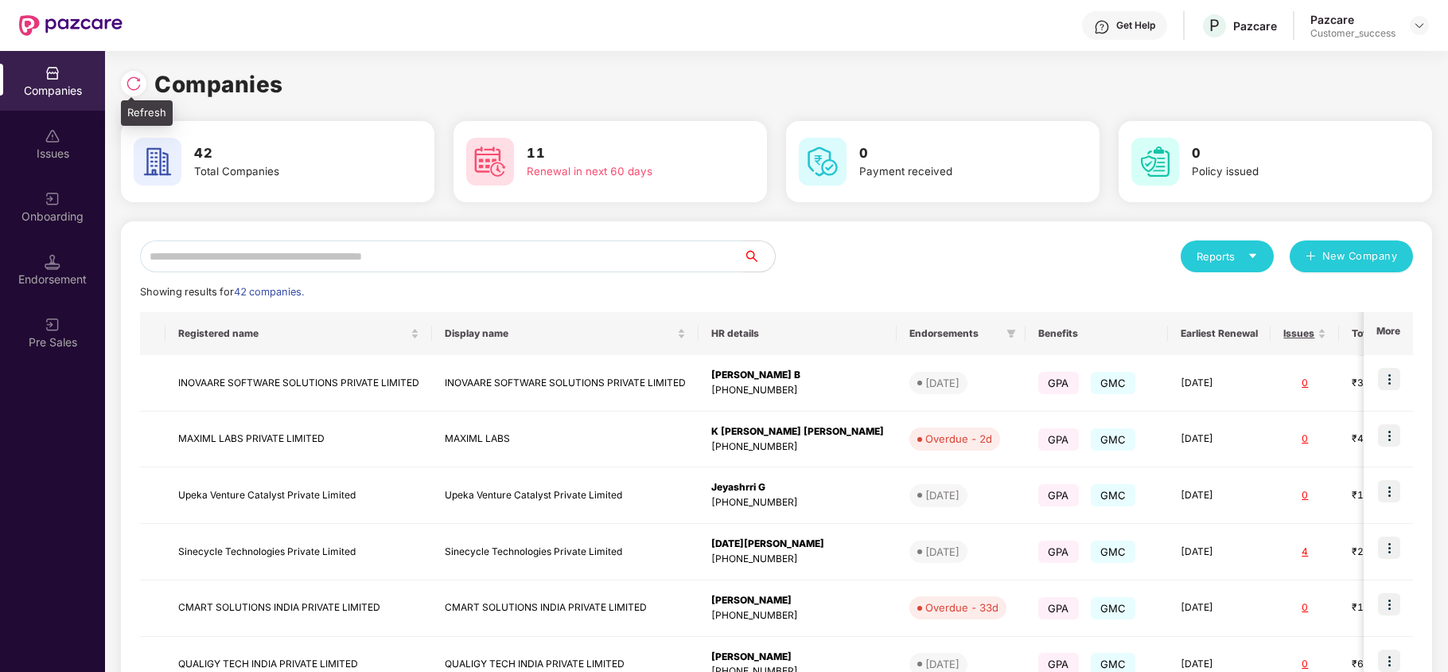
click at [135, 86] on img at bounding box center [134, 84] width 16 height 16
click at [350, 256] on input "text" at bounding box center [441, 256] width 603 height 32
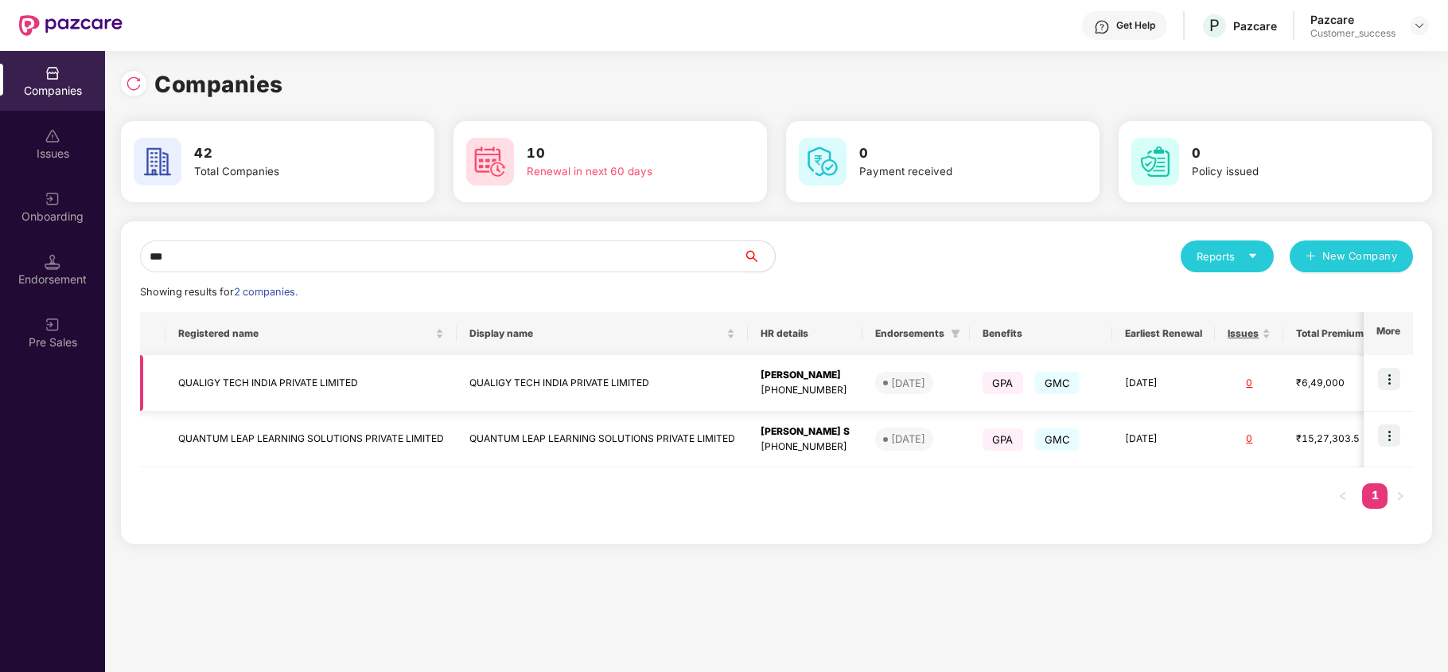
type input "***"
click at [1394, 382] on img at bounding box center [1389, 379] width 22 height 22
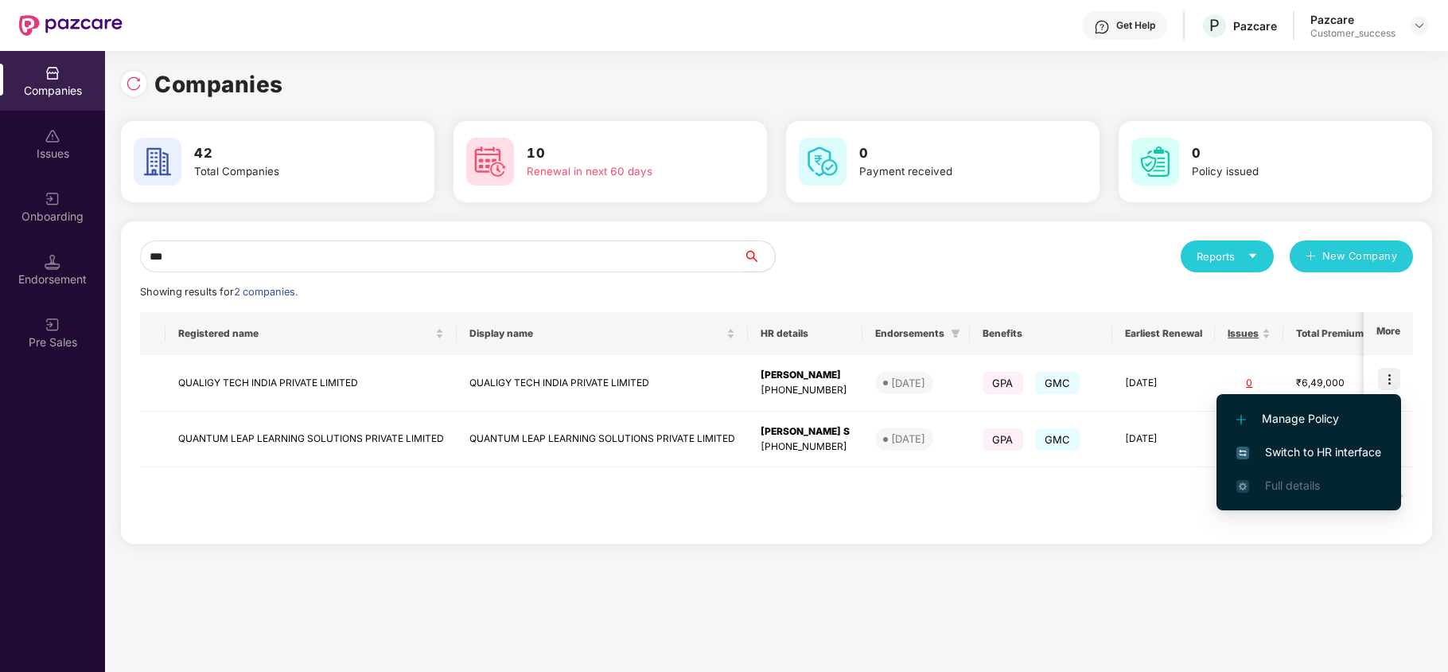
click at [1355, 446] on span "Switch to HR interface" at bounding box center [1309, 452] width 145 height 18
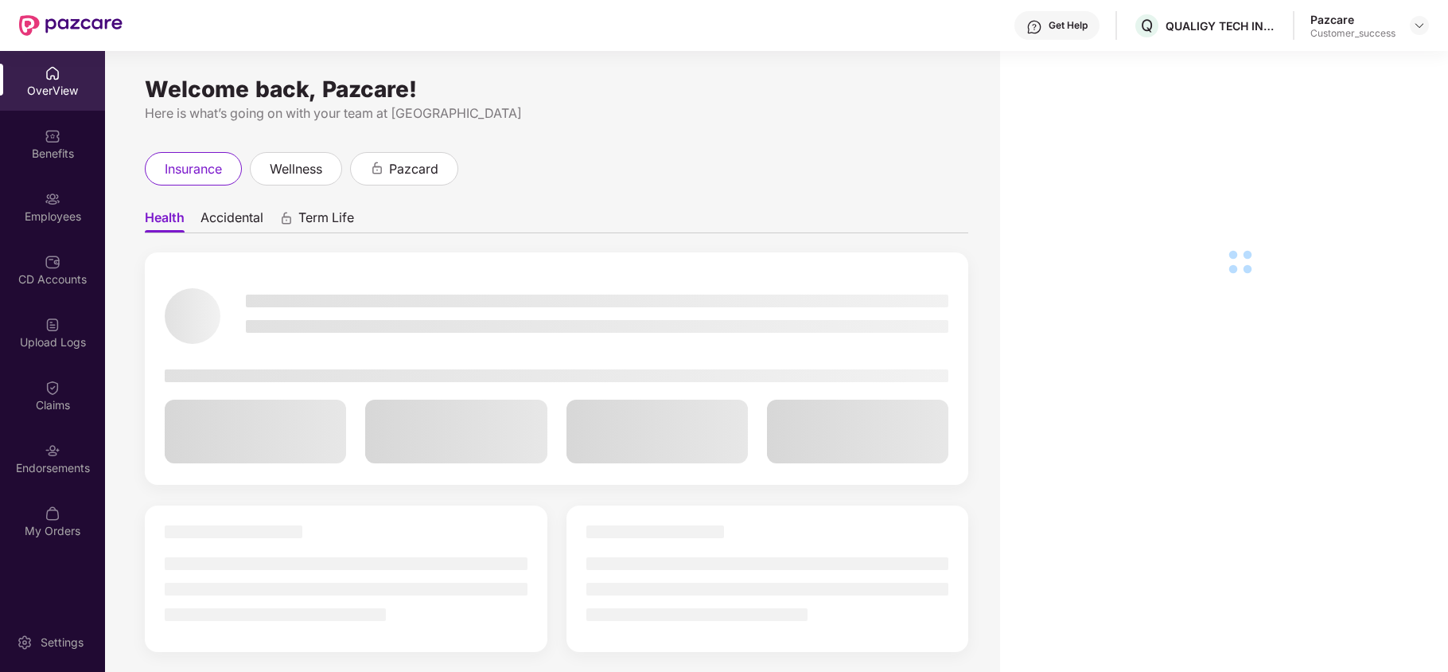
click at [60, 207] on div "Employees" at bounding box center [52, 207] width 105 height 60
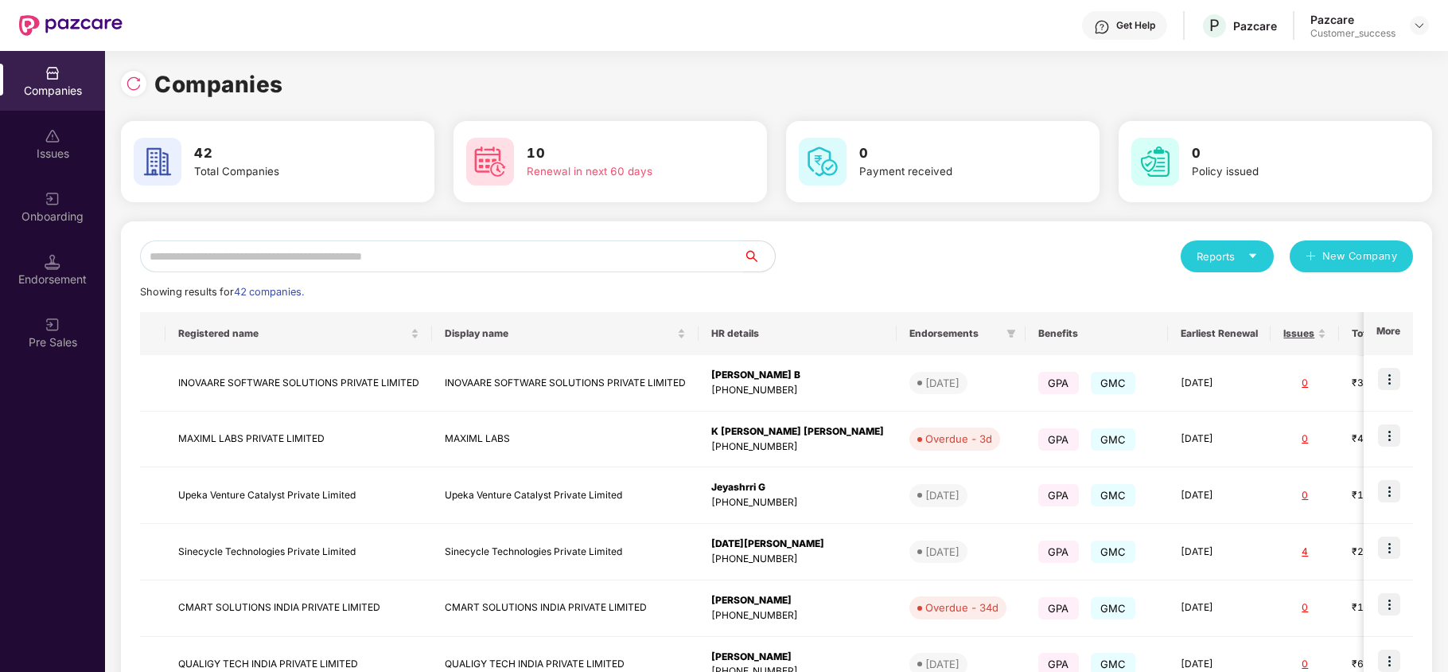
click at [317, 251] on input "text" at bounding box center [441, 256] width 603 height 32
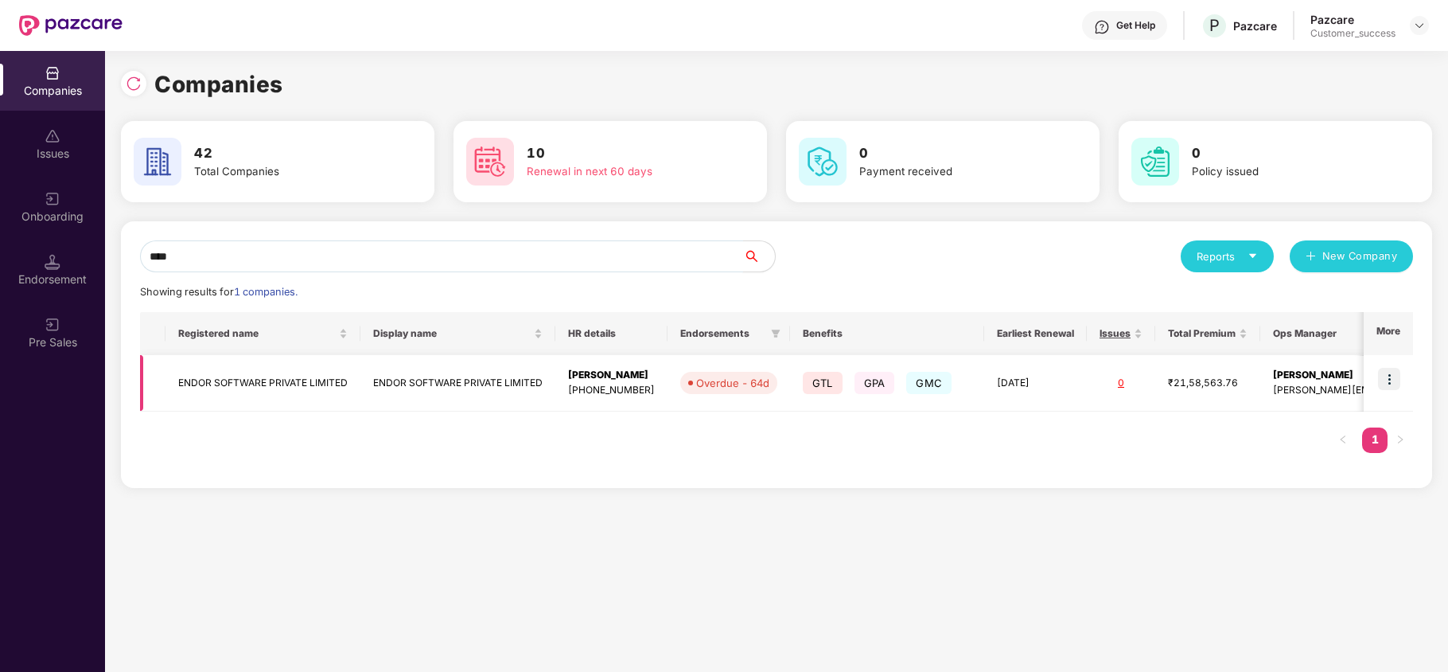
type input "****"
click at [1392, 380] on img at bounding box center [1389, 379] width 22 height 22
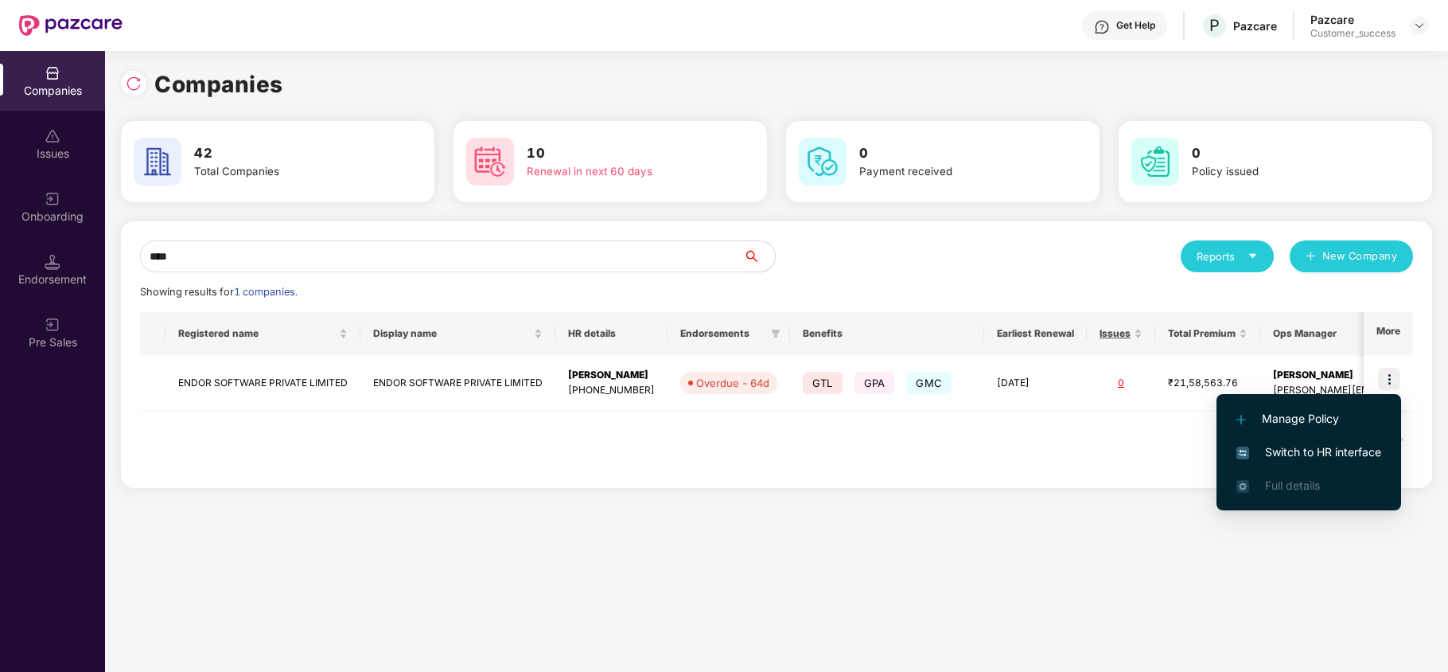
click at [1334, 455] on span "Switch to HR interface" at bounding box center [1309, 452] width 145 height 18
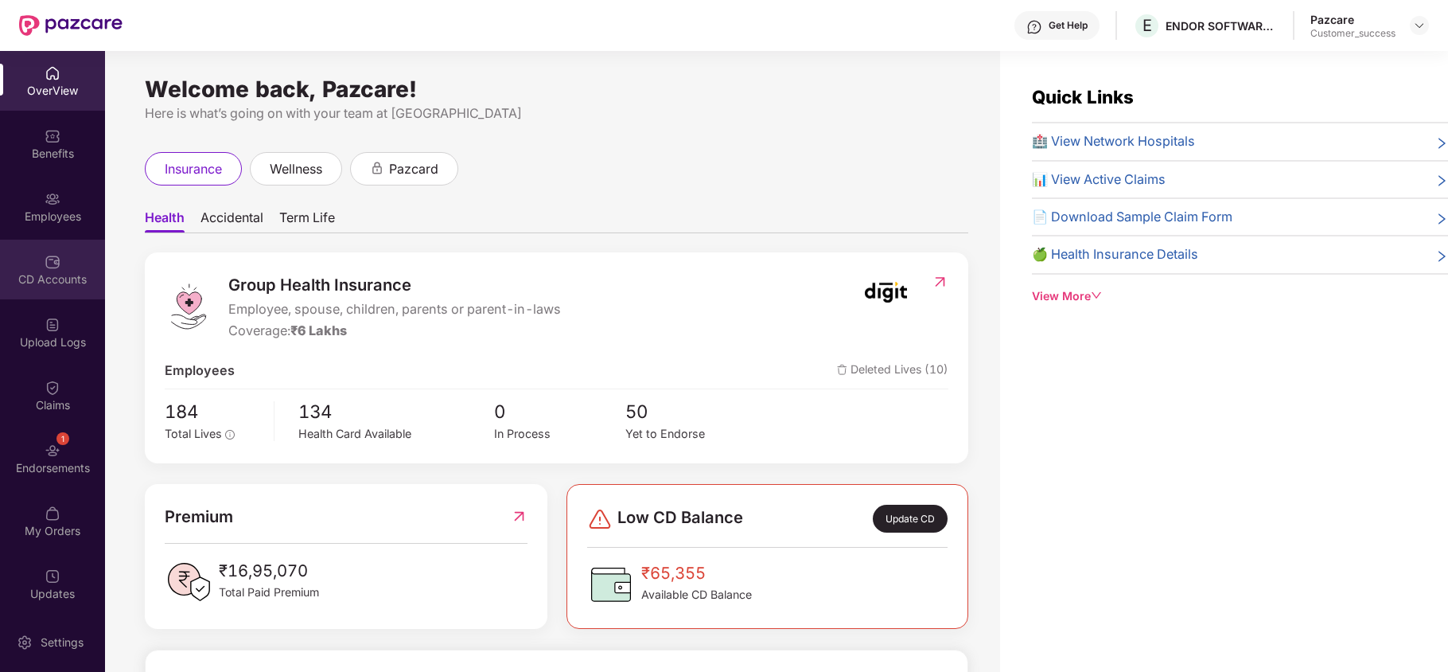
click at [68, 244] on div "CD Accounts" at bounding box center [52, 270] width 105 height 60
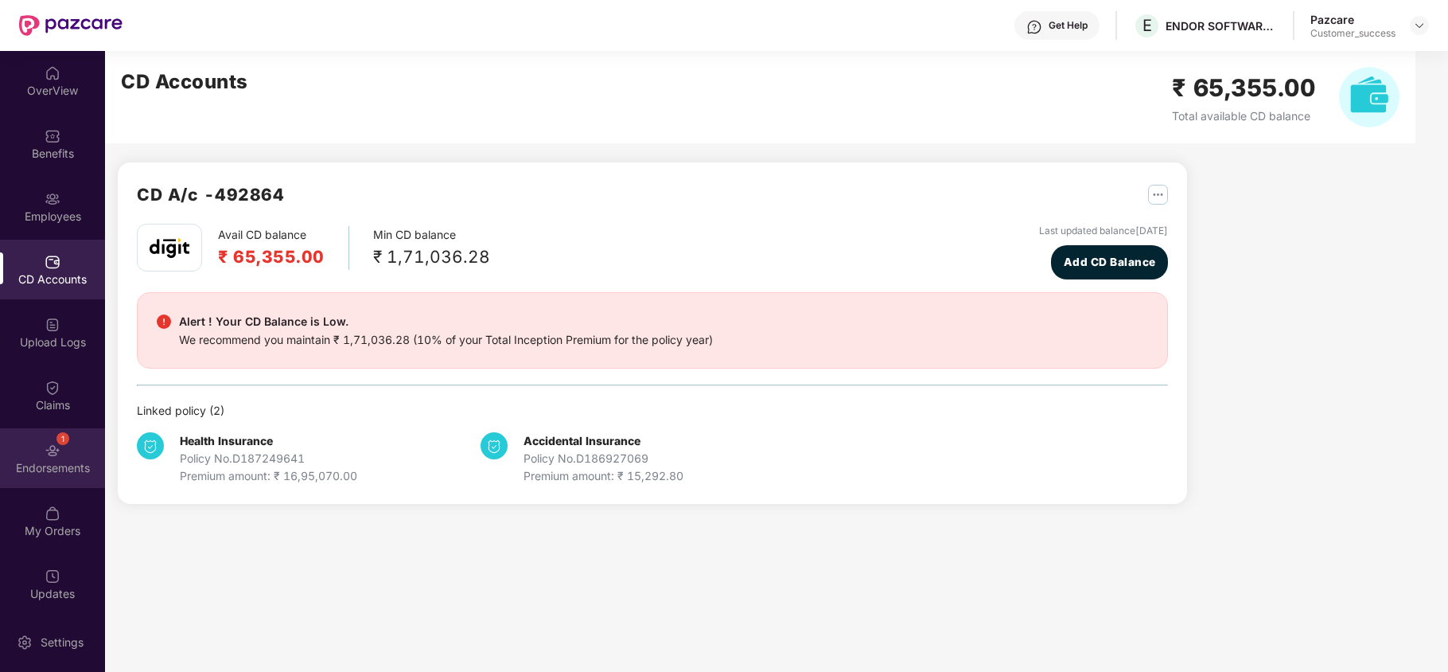
click at [65, 474] on div "Endorsements" at bounding box center [52, 468] width 105 height 16
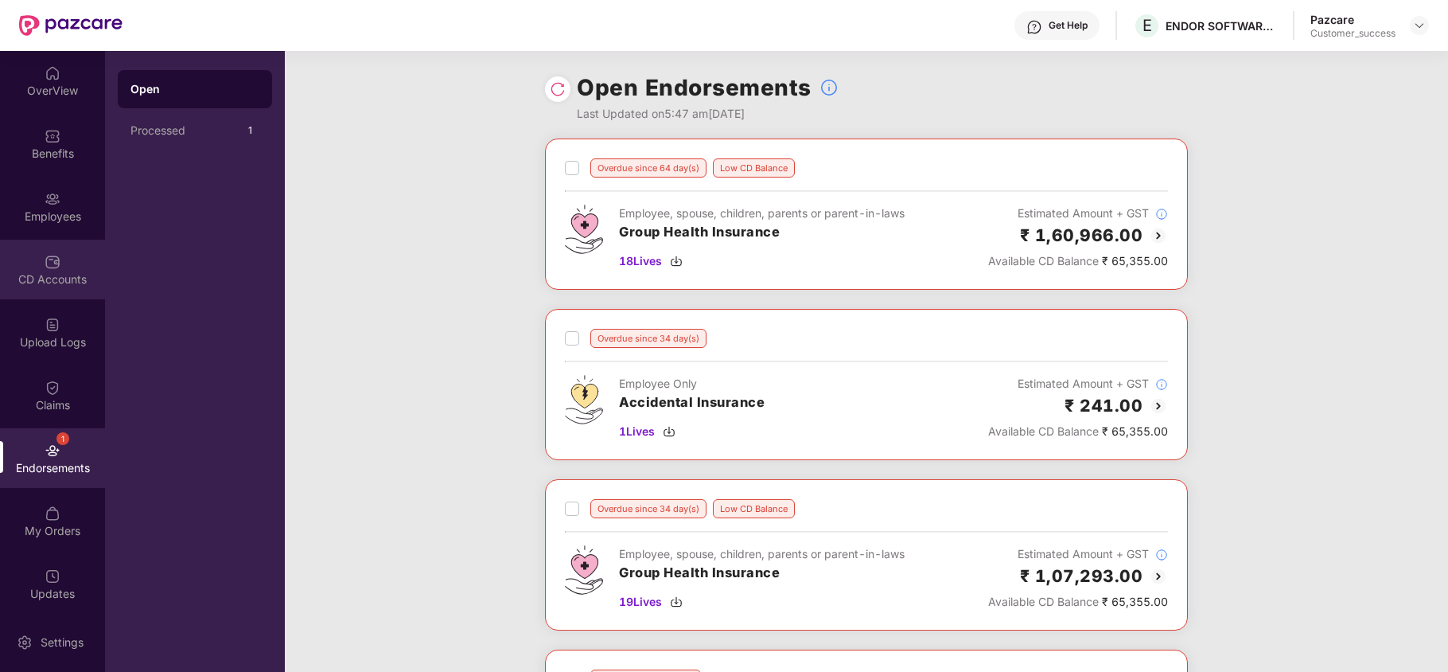
click at [64, 250] on div "CD Accounts" at bounding box center [52, 270] width 105 height 60
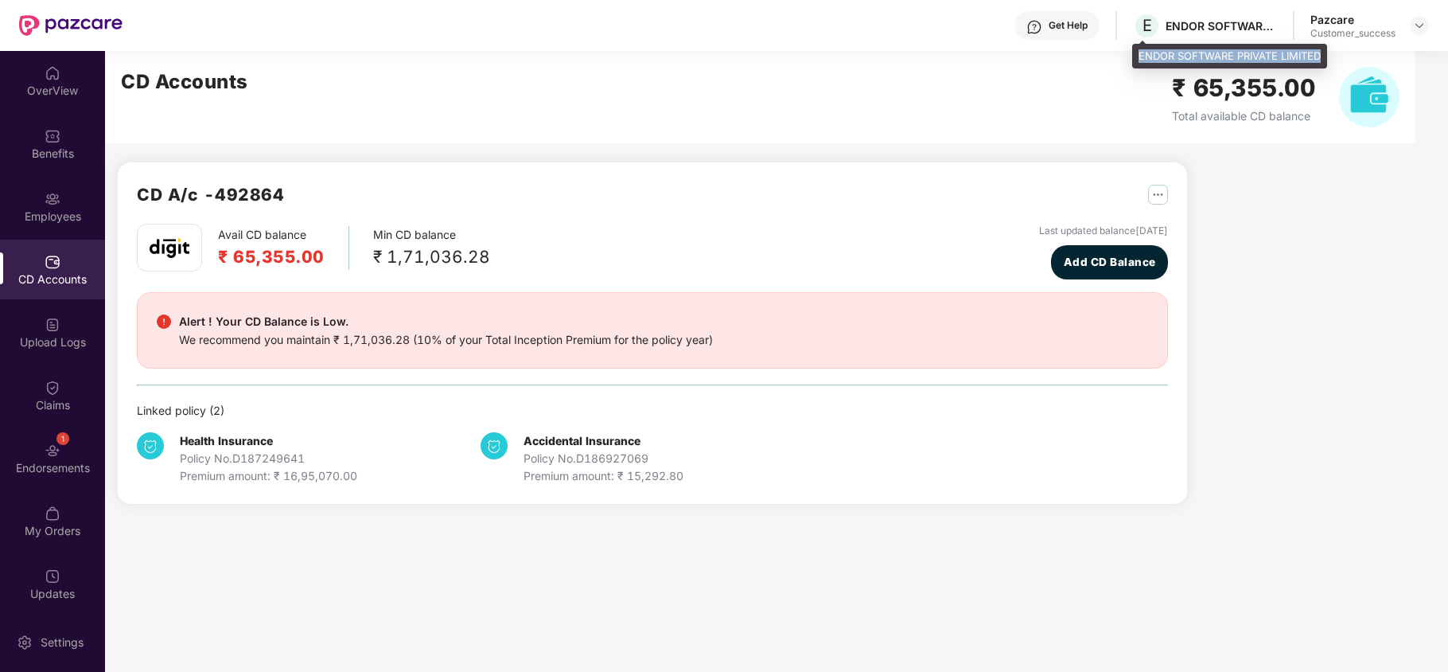
drag, startPoint x: 1140, startPoint y: 55, endPoint x: 1322, endPoint y: 53, distance: 182.3
click at [1322, 53] on div "ENDOR SOFTWARE PRIVATE LIMITED" at bounding box center [1229, 56] width 195 height 25
copy div "ENDOR SOFTWARE PRIVATE LIMITED"
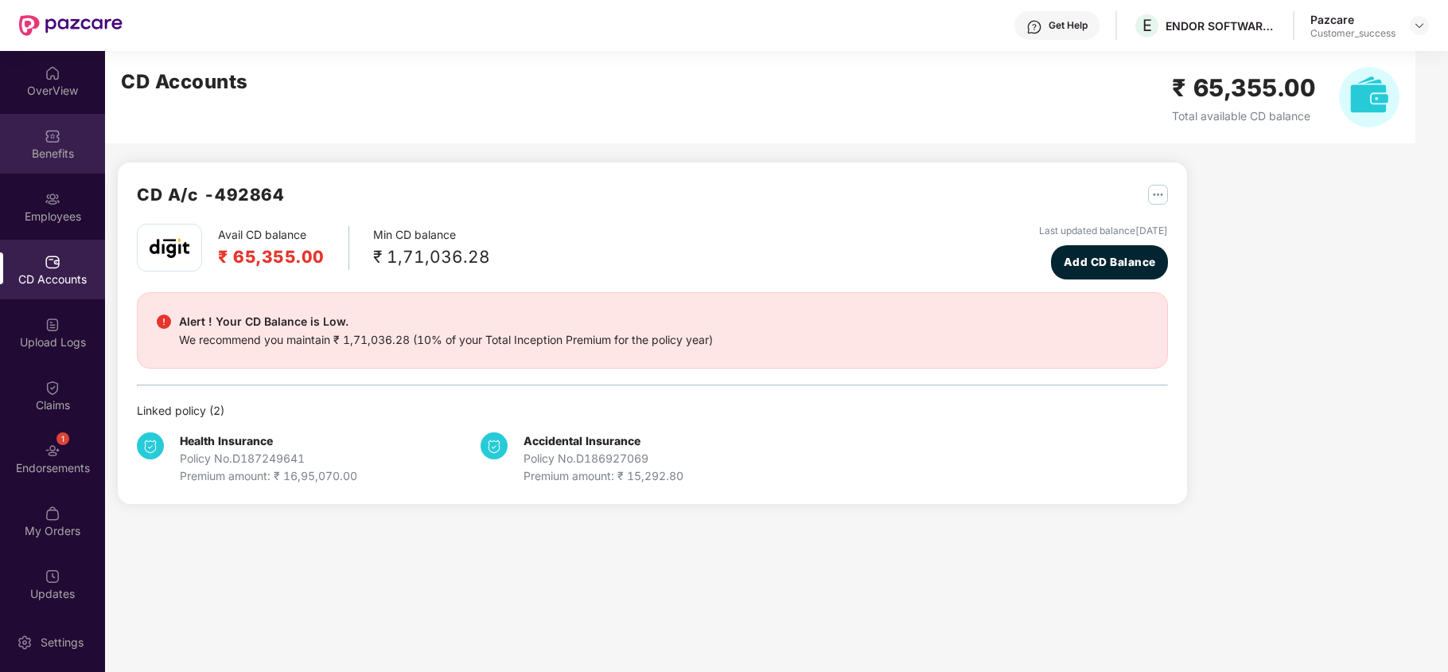
click at [57, 167] on div "Benefits" at bounding box center [52, 144] width 105 height 60
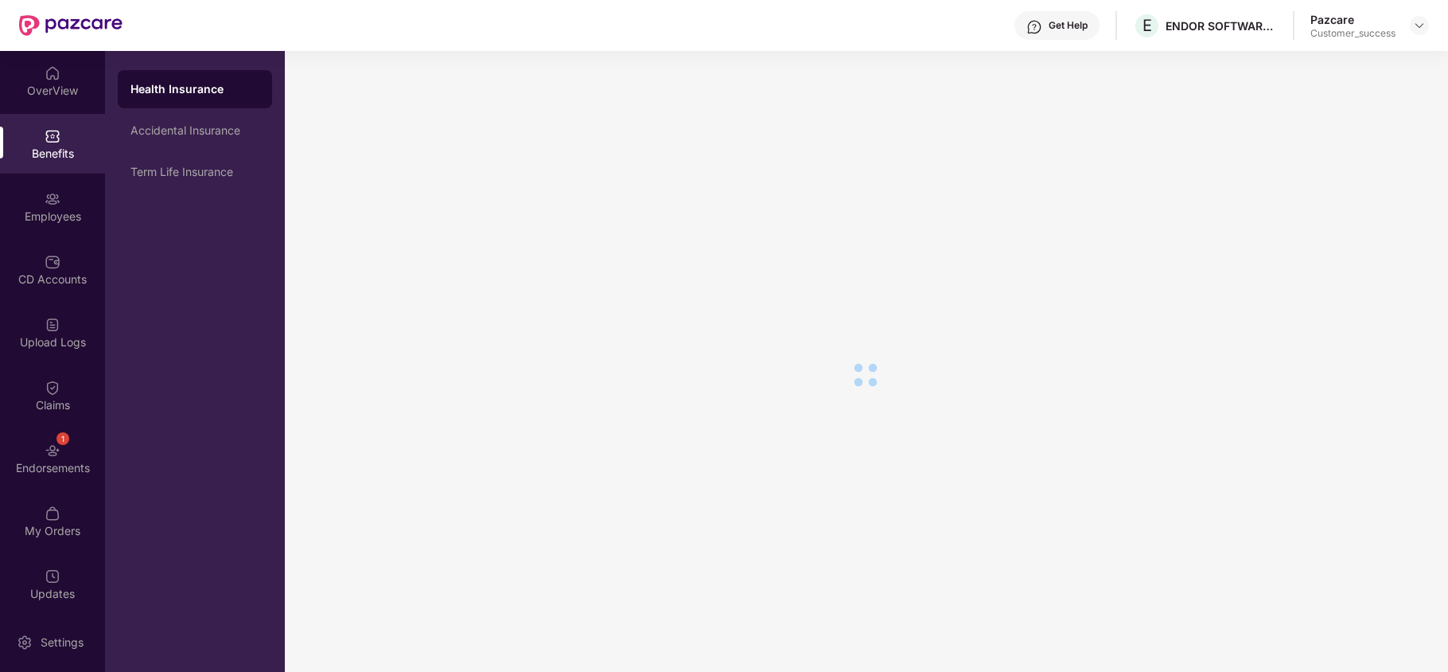
click at [57, 167] on div "Benefits" at bounding box center [52, 144] width 105 height 60
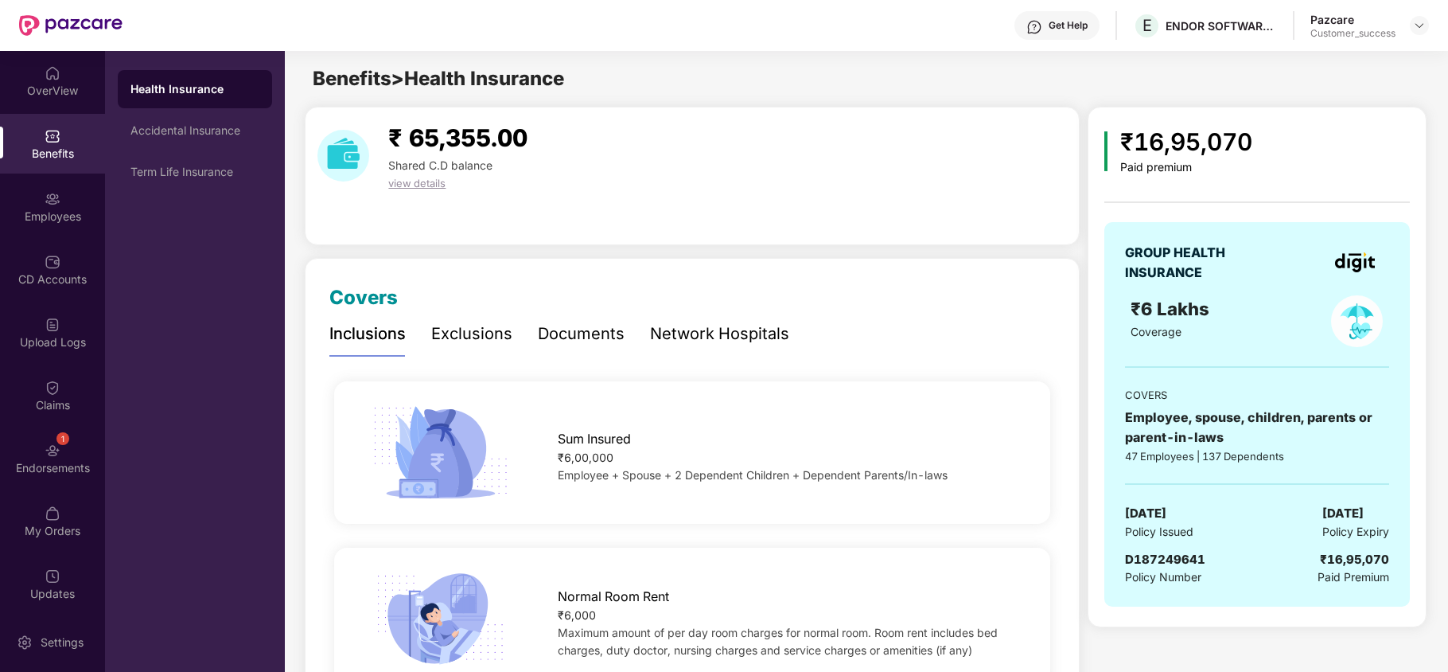
click at [1137, 557] on span "D187249641" at bounding box center [1165, 559] width 80 height 15
copy span "D187249641"
click at [1137, 557] on span "D187249641" at bounding box center [1165, 559] width 80 height 15
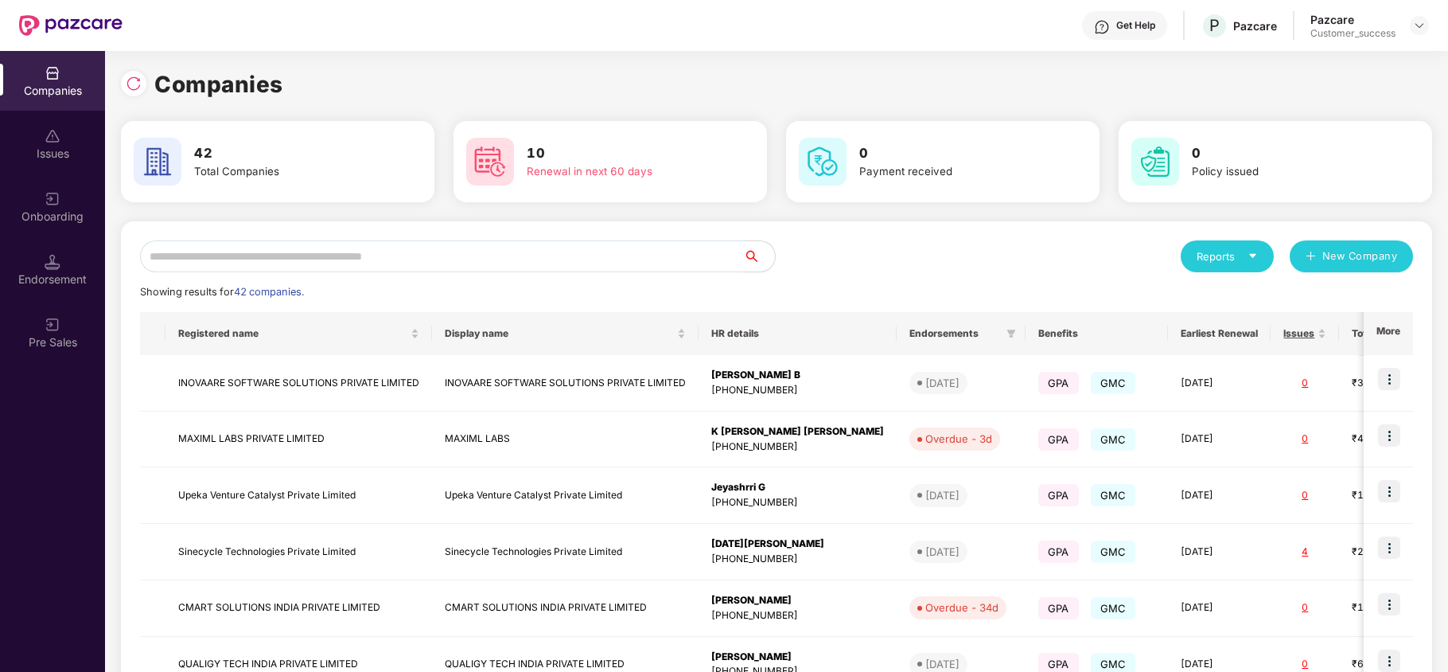
click at [279, 250] on input "text" at bounding box center [441, 256] width 603 height 32
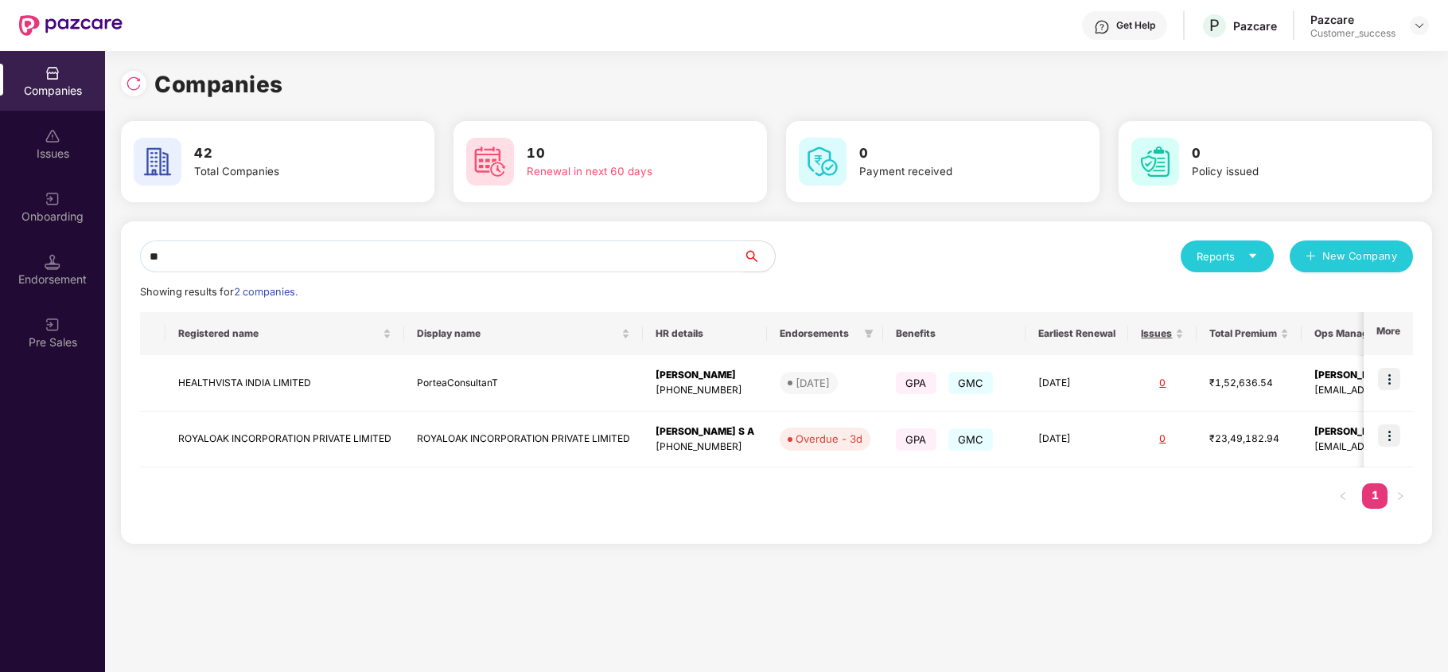
type input "*"
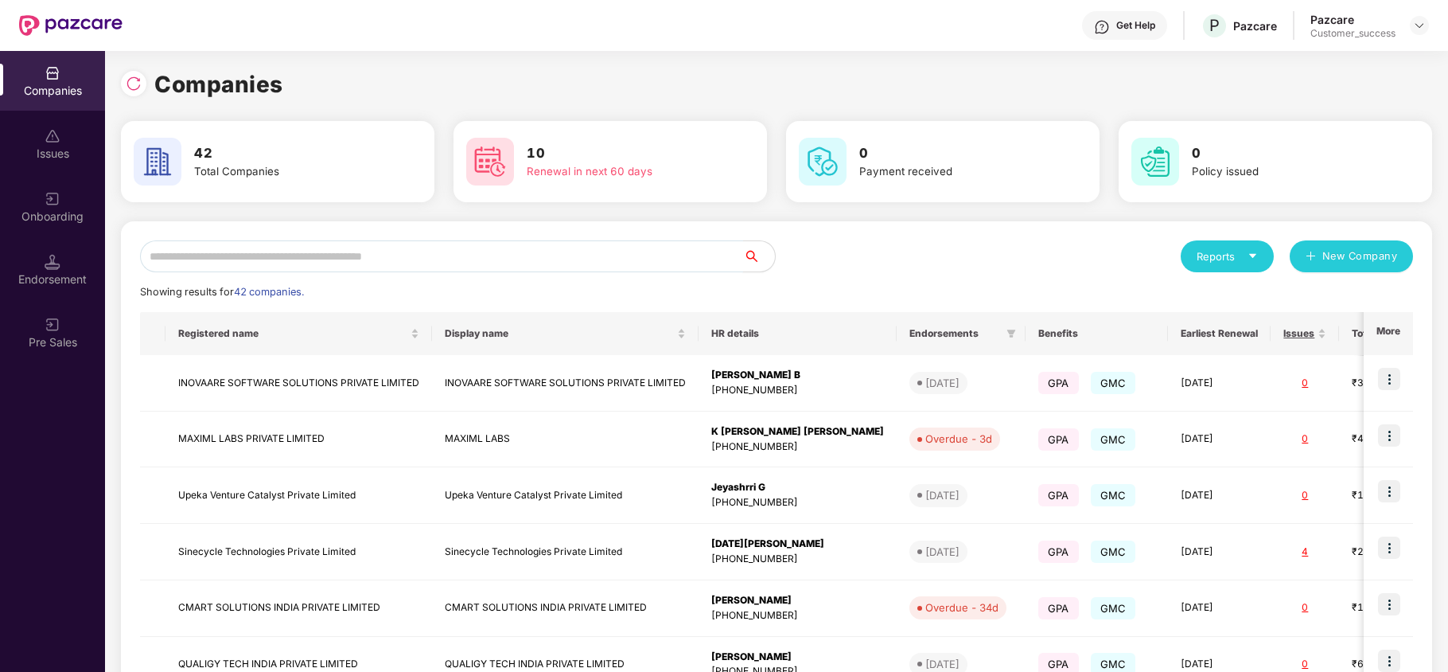
paste input "*******"
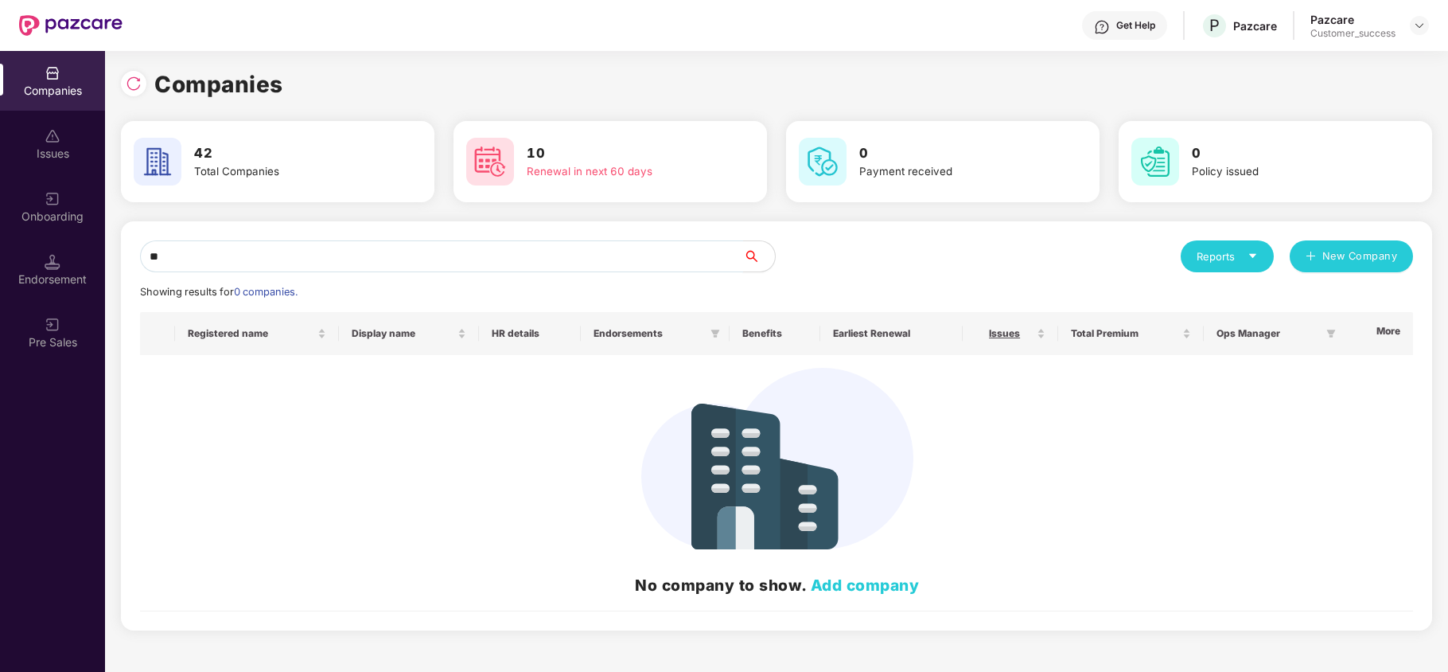
type input "*"
